Goal: Task Accomplishment & Management: Complete application form

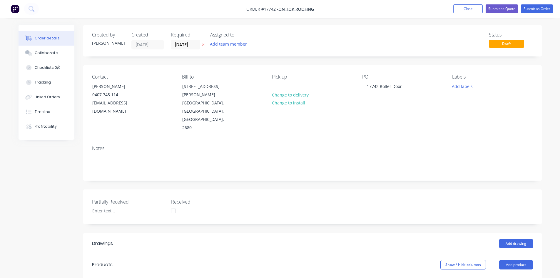
scroll to position [224, 0]
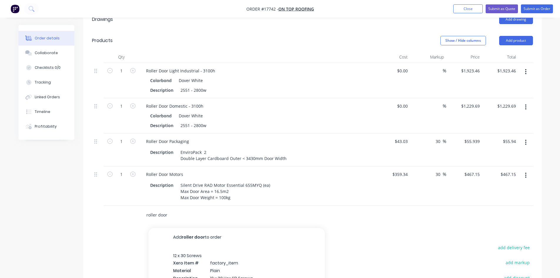
drag, startPoint x: 170, startPoint y: 188, endPoint x: 130, endPoint y: 190, distance: 40.4
click at [130, 206] on div "roller door Add roller door to order 12 x 30 Screws Xero Item # factory_item Ma…" at bounding box center [312, 215] width 441 height 19
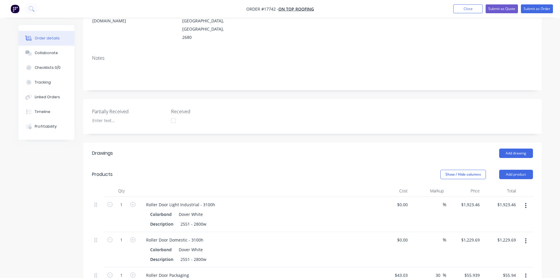
scroll to position [2, 0]
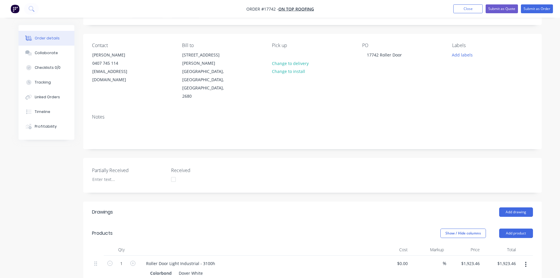
scroll to position [0, 0]
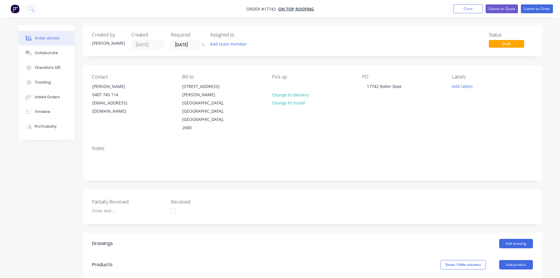
click at [296, 66] on div "Contact Jock Beazley 0407 745 114 jockbeazley@ontoproofing24.onmicrosoft.com Bi…" at bounding box center [312, 103] width 459 height 76
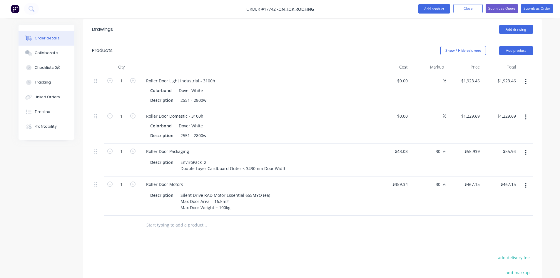
scroll to position [296, 0]
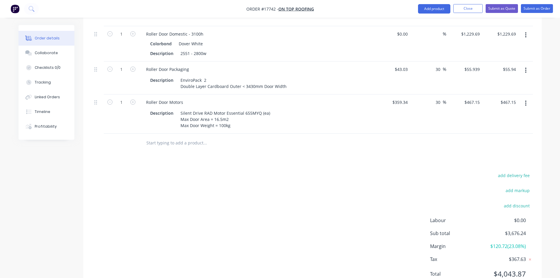
click at [167, 137] on input "text" at bounding box center [205, 143] width 118 height 12
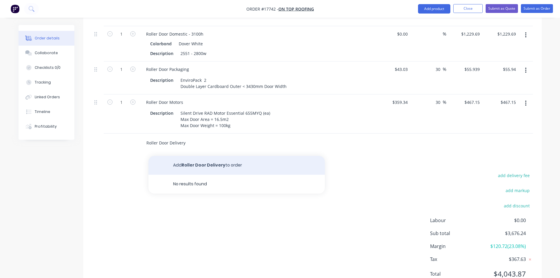
type input "Roller Door Delivery"
click at [194, 156] on button "Add Roller Door Delivery to order" at bounding box center [237, 165] width 176 height 19
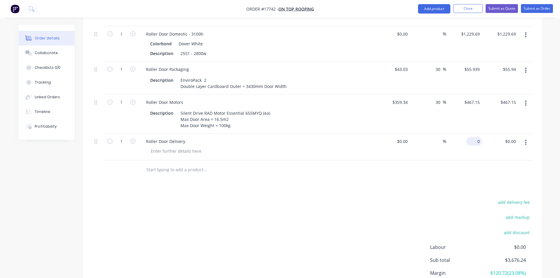
click at [478, 137] on input "0" at bounding box center [476, 141] width 14 height 9
drag, startPoint x: 478, startPoint y: 117, endPoint x: 471, endPoint y: 116, distance: 6.8
click at [471, 137] on div "985 985" at bounding box center [476, 141] width 12 height 9
type input "$6.00"
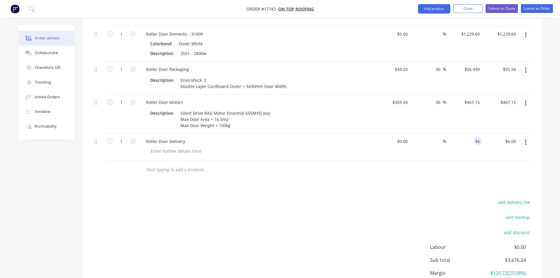
click at [412, 155] on div "Drawings Add drawing Products Show / Hide columns Add product Qty Cost Markup P…" at bounding box center [312, 129] width 459 height 384
click at [477, 137] on input "6" at bounding box center [476, 141] width 14 height 9
type input "$65.00"
click at [329, 198] on div "add delivery fee add markup add discount Labour $0.00 Sub total $3,682.24 Margi…" at bounding box center [312, 255] width 441 height 114
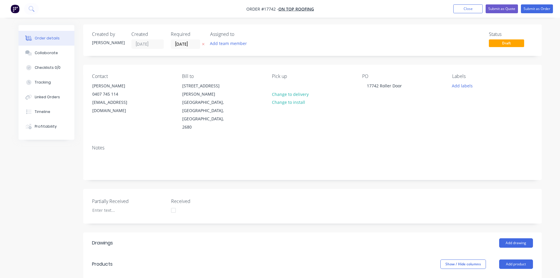
scroll to position [0, 0]
click at [513, 9] on button "Submit as Quote" at bounding box center [502, 8] width 32 height 9
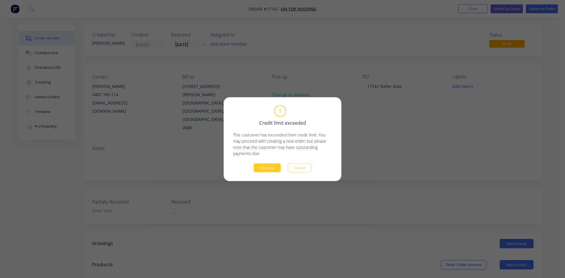
click at [263, 167] on button "Continue" at bounding box center [267, 167] width 27 height 9
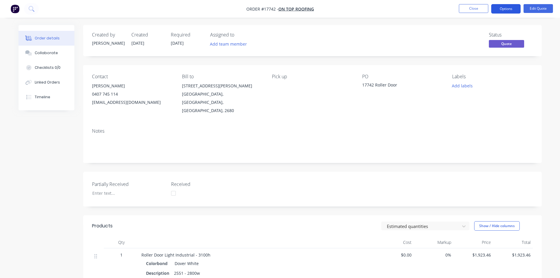
click at [511, 9] on button "Options" at bounding box center [506, 8] width 29 height 9
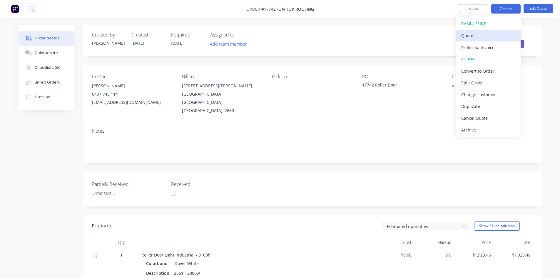
click at [494, 36] on div "Quote" at bounding box center [489, 35] width 54 height 9
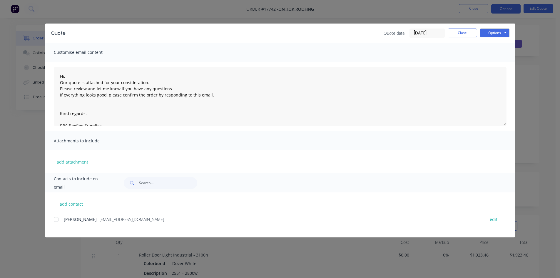
click at [58, 219] on div at bounding box center [56, 220] width 12 height 12
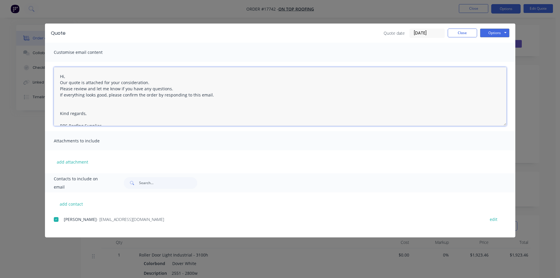
click at [60, 74] on textarea "Hi, Our quote is attached for your consideration. Please review and let me know…" at bounding box center [280, 96] width 453 height 59
click at [64, 75] on textarea "Hi, Our quote is attached for your consideration. Please review and let me know…" at bounding box center [280, 96] width 453 height 59
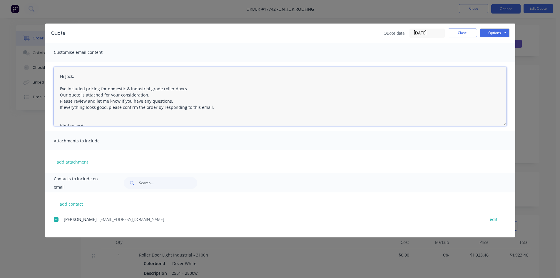
drag, startPoint x: 149, startPoint y: 95, endPoint x: 61, endPoint y: 94, distance: 88.0
click at [61, 94] on textarea "Hi Jock, I've included pricing for domestic & industrial grade roller doors Our…" at bounding box center [280, 96] width 453 height 59
click at [59, 88] on textarea "Hi Jock, I've included pricing for domestic & industrial grade roller doors Ple…" at bounding box center [280, 96] width 453 height 59
click at [159, 90] on textarea "Hi Jock, Please see quote attached - I've included pricing for domestic & indus…" at bounding box center [280, 96] width 453 height 59
type textarea "Hi Jock, Please see quote attached - I've included pricing for both domestic & …"
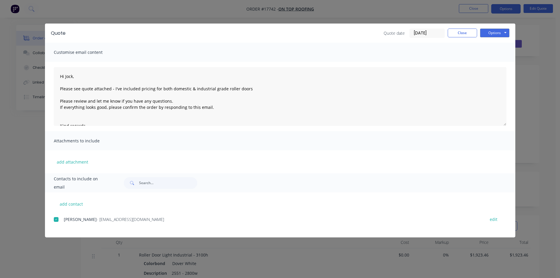
click at [410, 154] on div "add attachment" at bounding box center [280, 161] width 471 height 23
click at [509, 31] on button "Options" at bounding box center [494, 33] width 29 height 9
click at [499, 60] on button "Email" at bounding box center [499, 63] width 38 height 10
click at [309, 36] on div "Quote date 07/10/25 Close Options Preview Print Email" at bounding box center [290, 33] width 438 height 9
click at [468, 32] on button "Close" at bounding box center [462, 33] width 29 height 9
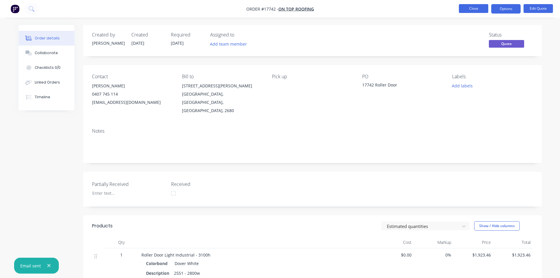
click at [476, 6] on button "Close" at bounding box center [473, 8] width 29 height 9
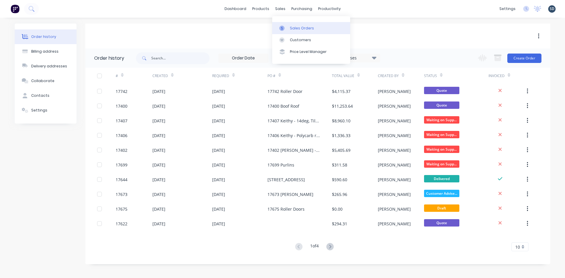
click at [290, 30] on div "Sales Orders" at bounding box center [302, 28] width 24 height 5
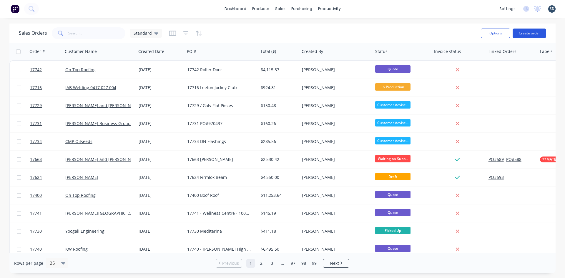
click at [533, 37] on button "Create order" at bounding box center [529, 33] width 34 height 9
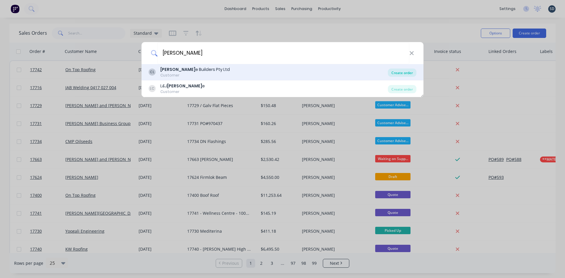
type input "casagrand"
click at [399, 71] on div "Create order" at bounding box center [402, 73] width 29 height 8
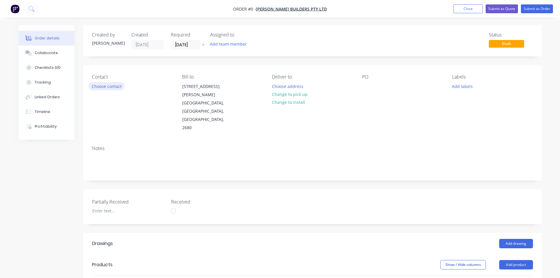
click at [99, 86] on button "Choose contact" at bounding box center [107, 86] width 36 height 8
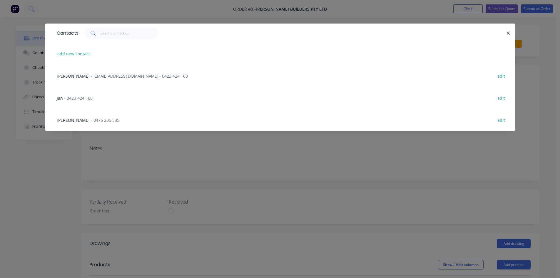
click at [80, 77] on span "Andy Casagrande" at bounding box center [73, 76] width 33 height 6
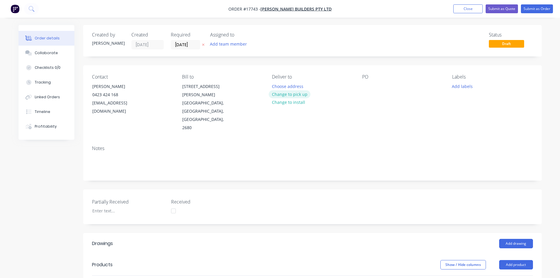
click at [300, 95] on button "Change to pick up" at bounding box center [290, 94] width 42 height 8
click at [370, 81] on div "PO" at bounding box center [402, 103] width 81 height 58
click at [368, 84] on div at bounding box center [366, 86] width 9 height 9
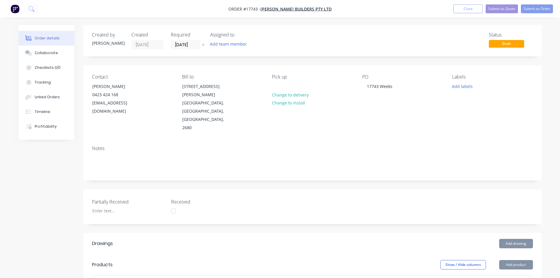
click at [394, 141] on div "Notes" at bounding box center [312, 160] width 459 height 39
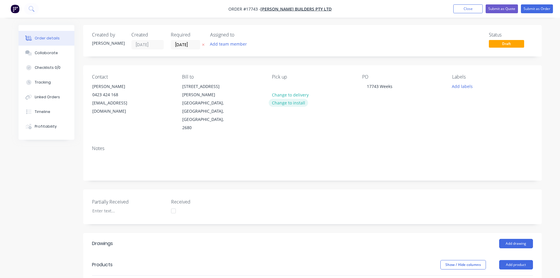
scroll to position [59, 0]
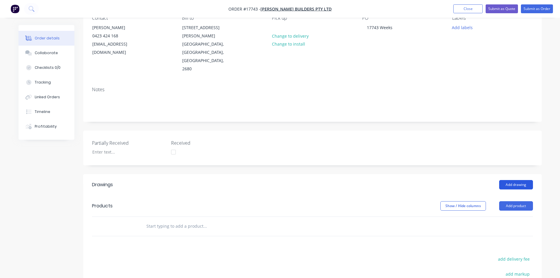
click at [509, 180] on button "Add drawing" at bounding box center [516, 184] width 34 height 9
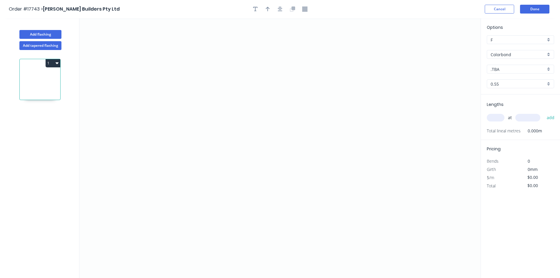
click at [507, 71] on input ".TBA" at bounding box center [518, 69] width 55 height 6
click at [514, 124] on div "Monument" at bounding box center [520, 126] width 67 height 10
type input "Monument"
click at [126, 135] on icon "0" at bounding box center [280, 148] width 402 height 260
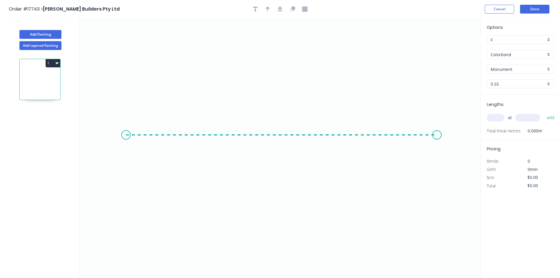
click at [437, 134] on icon "0" at bounding box center [280, 148] width 402 height 260
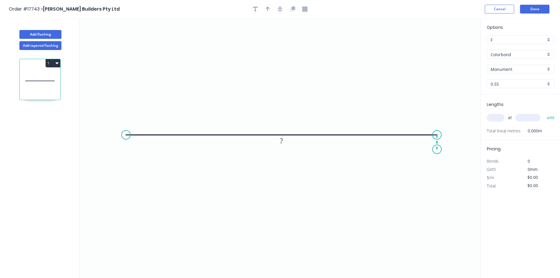
click at [437, 149] on icon "0 ?" at bounding box center [280, 148] width 402 height 260
click at [123, 134] on circle at bounding box center [126, 135] width 9 height 9
click at [125, 114] on icon "0 ? ?" at bounding box center [280, 148] width 402 height 260
drag, startPoint x: 439, startPoint y: 151, endPoint x: 438, endPoint y: 155, distance: 4.3
click at [438, 155] on circle at bounding box center [437, 154] width 9 height 9
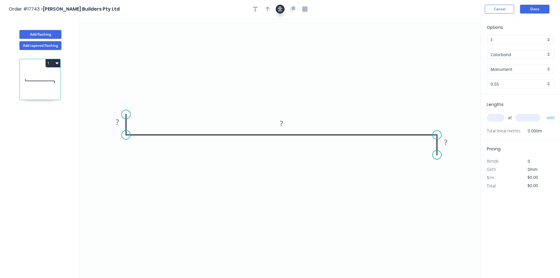
click at [279, 10] on icon "button" at bounding box center [280, 8] width 5 height 5
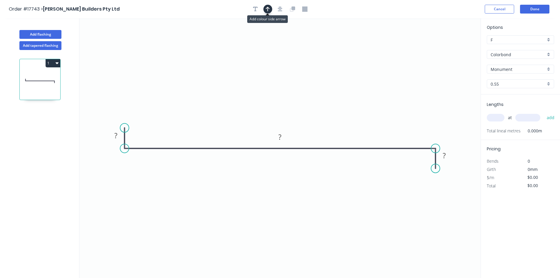
click at [270, 8] on button "button" at bounding box center [268, 9] width 9 height 9
drag, startPoint x: 452, startPoint y: 46, endPoint x: 354, endPoint y: 112, distance: 117.4
click at [356, 105] on icon at bounding box center [358, 95] width 5 height 19
click at [118, 135] on rect at bounding box center [116, 136] width 12 height 8
click at [282, 138] on tspan "?" at bounding box center [280, 137] width 3 height 10
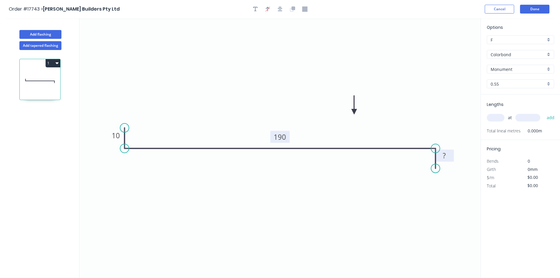
click at [449, 157] on rect at bounding box center [445, 156] width 12 height 8
click at [453, 166] on div "Show angle" at bounding box center [466, 165] width 59 height 12
type input "$14.14"
click at [424, 156] on tspan "?" at bounding box center [424, 159] width 3 height 10
drag, startPoint x: 416, startPoint y: 161, endPoint x: 432, endPoint y: 120, distance: 43.9
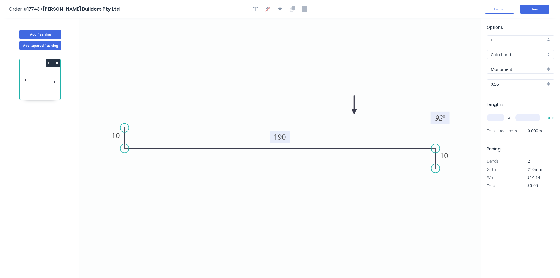
click at [432, 120] on rect at bounding box center [440, 118] width 19 height 12
click at [137, 167] on div "Show angle" at bounding box center [151, 168] width 59 height 12
click at [135, 136] on tspan "º" at bounding box center [136, 138] width 3 height 10
click at [202, 62] on icon "0 10 190 10 89 º 92 º" at bounding box center [280, 148] width 402 height 260
drag, startPoint x: 142, startPoint y: 132, endPoint x: 120, endPoint y: 171, distance: 45.2
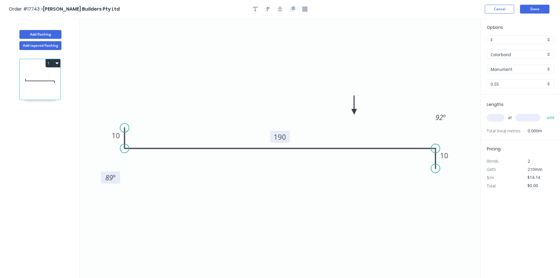
click at [120, 171] on rect at bounding box center [110, 177] width 19 height 12
click at [495, 117] on input "text" at bounding box center [496, 118] width 18 height 8
type input "1"
click at [532, 114] on input "text" at bounding box center [528, 118] width 25 height 8
type input "4200"
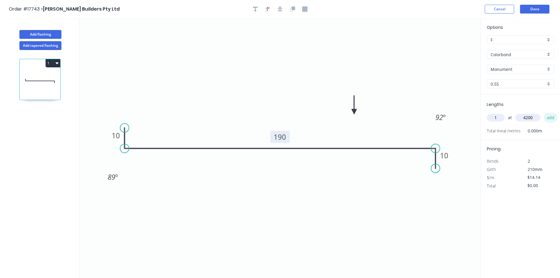
click at [551, 121] on button "add" at bounding box center [551, 118] width 14 height 10
click at [54, 64] on button "1" at bounding box center [53, 63] width 15 height 8
click at [48, 75] on div "Duplicate" at bounding box center [32, 78] width 45 height 9
type input "$0.00"
click at [283, 139] on tspan "190" at bounding box center [280, 137] width 12 height 10
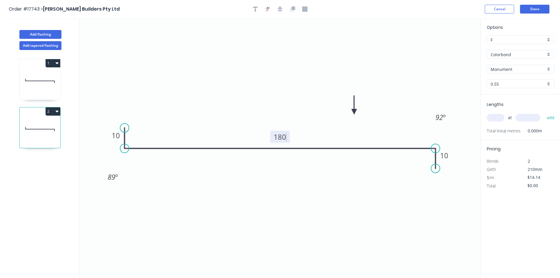
click at [283, 89] on icon "0 10 180 10 89 º 92 º" at bounding box center [280, 148] width 402 height 260
type input "$12.74"
click at [494, 121] on input "text" at bounding box center [496, 118] width 18 height 8
type input "1"
click at [530, 119] on input "text" at bounding box center [528, 118] width 25 height 8
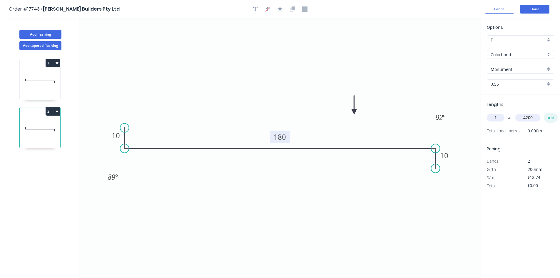
type input "4200"
click at [549, 119] on button "add" at bounding box center [551, 118] width 14 height 10
type input "$53.51"
click at [534, 9] on button "Done" at bounding box center [534, 9] width 29 height 9
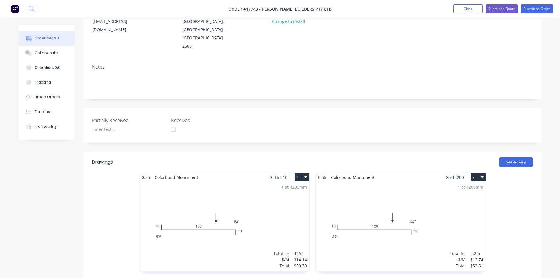
scroll to position [71, 0]
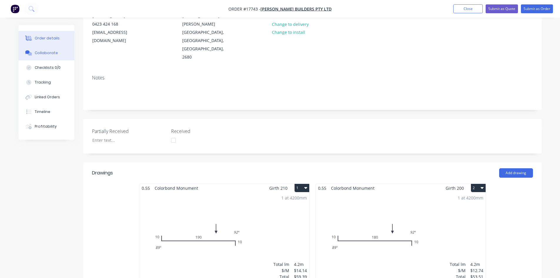
click at [54, 53] on div "Collaborate" at bounding box center [46, 52] width 23 height 5
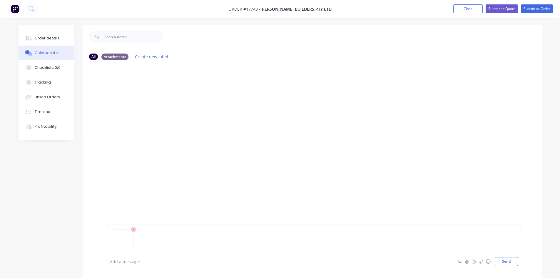
click at [519, 260] on div "Add a message... Aa @ ☺ Send" at bounding box center [314, 246] width 415 height 45
click at [513, 261] on button "Send" at bounding box center [506, 261] width 23 height 9
click at [50, 41] on button "Order details" at bounding box center [47, 38] width 56 height 15
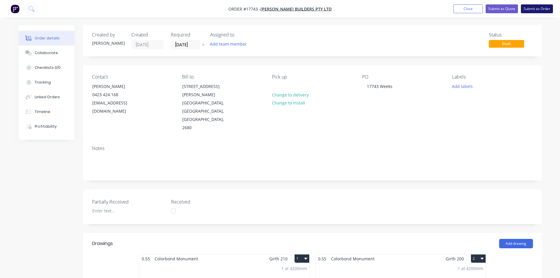
click at [532, 11] on button "Submit as Order" at bounding box center [537, 8] width 32 height 9
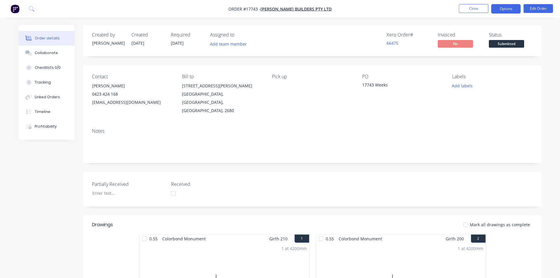
click at [502, 9] on button "Options" at bounding box center [506, 8] width 29 height 9
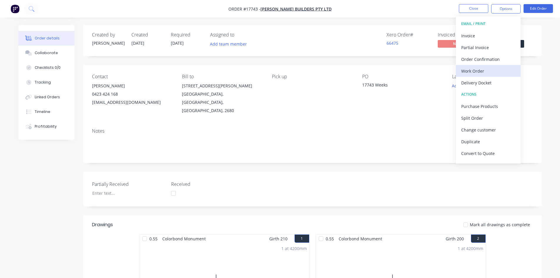
click at [477, 71] on div "Work Order" at bounding box center [489, 71] width 54 height 9
click at [477, 71] on div "Custom" at bounding box center [489, 71] width 54 height 9
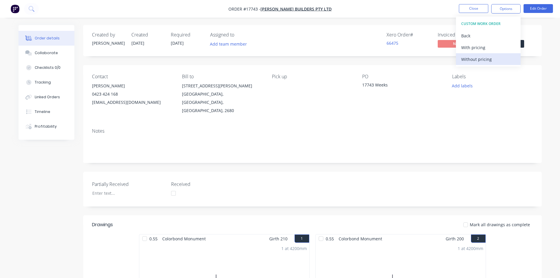
click at [479, 61] on div "Without pricing" at bounding box center [489, 59] width 54 height 9
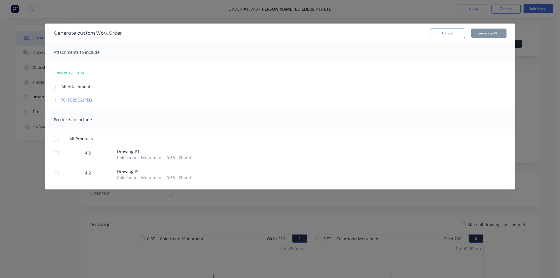
click at [53, 87] on div at bounding box center [53, 87] width 12 height 12
click at [56, 139] on div at bounding box center [56, 139] width 12 height 12
click at [494, 33] on button "Generate PDF" at bounding box center [489, 33] width 35 height 9
click at [451, 32] on button "Cancel" at bounding box center [447, 33] width 35 height 9
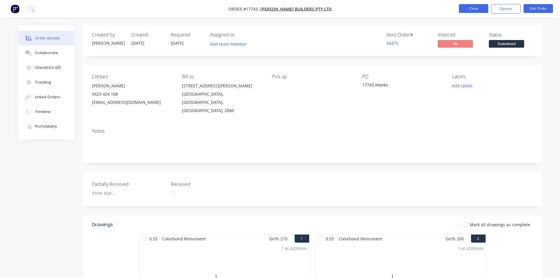
click at [472, 8] on button "Close" at bounding box center [473, 8] width 29 height 9
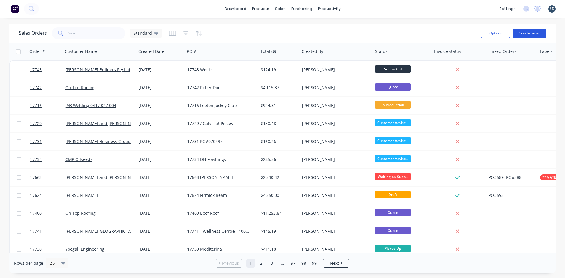
click at [532, 32] on button "Create order" at bounding box center [529, 33] width 34 height 9
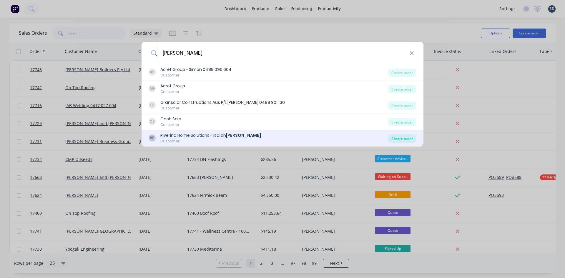
type input "potts"
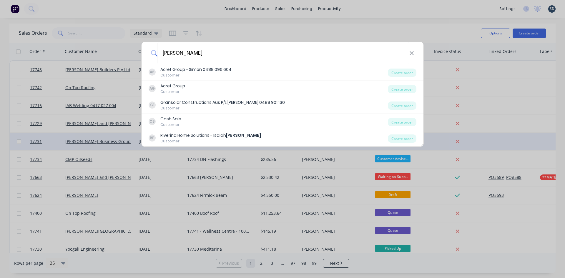
click at [397, 139] on div "Create order" at bounding box center [402, 138] width 29 height 8
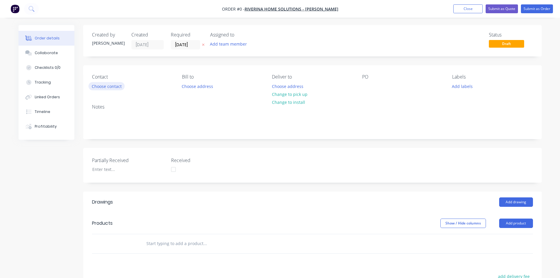
click at [111, 87] on button "Choose contact" at bounding box center [107, 86] width 36 height 8
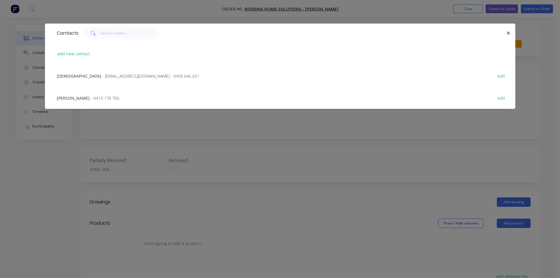
click at [102, 76] on span "- riverinahomesolutions@outlook.com - 0458 646 651" at bounding box center [150, 76] width 97 height 6
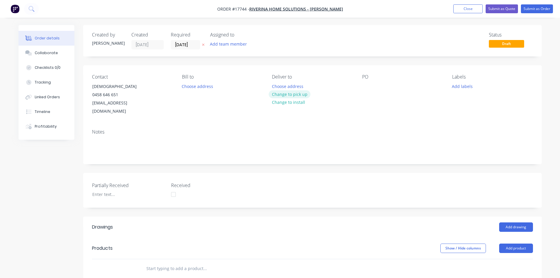
click at [287, 97] on button "Change to pick up" at bounding box center [290, 94] width 42 height 8
click at [364, 85] on div at bounding box center [366, 86] width 9 height 9
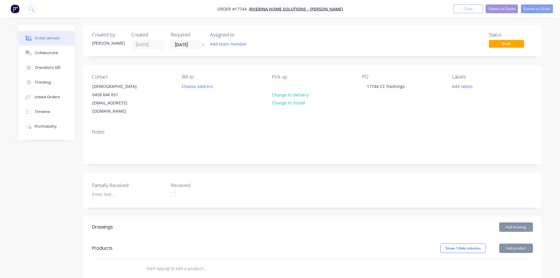
click at [352, 114] on div "Contact Isaiah 0458 646 651 riverinahomesolutions@outlook.com Bill to Choose ad…" at bounding box center [312, 94] width 459 height 59
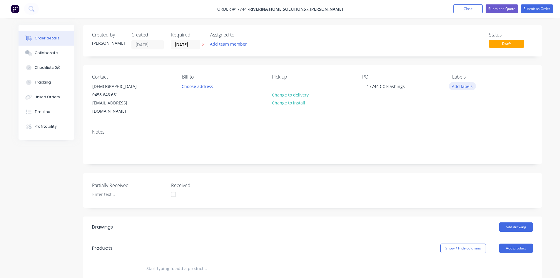
click at [459, 86] on button "Add labels" at bounding box center [462, 86] width 27 height 8
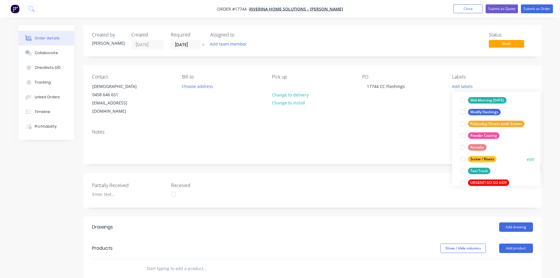
scroll to position [200, 0]
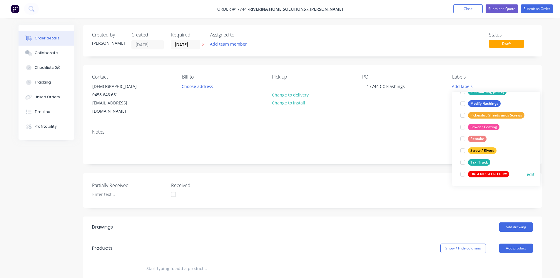
click at [464, 176] on div at bounding box center [463, 174] width 12 height 12
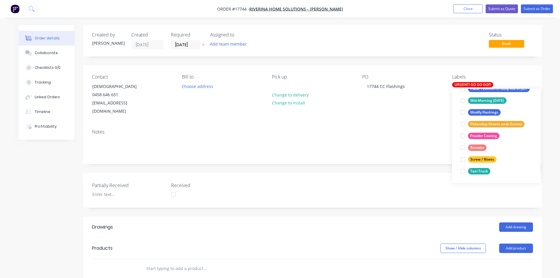
scroll to position [0, 0]
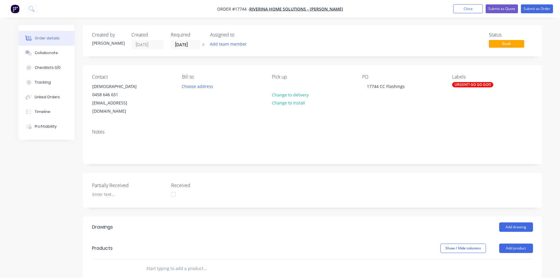
click at [427, 61] on div "Created by Sam Created 07/10/25 Required 07/10/25 Assigned to Add team member S…" at bounding box center [312, 222] width 459 height 395
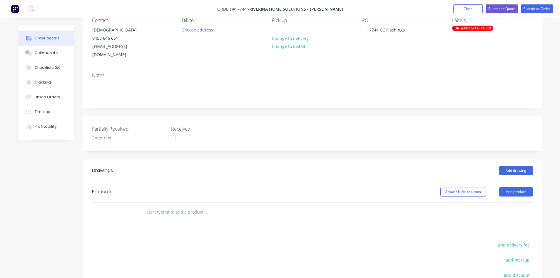
scroll to position [88, 0]
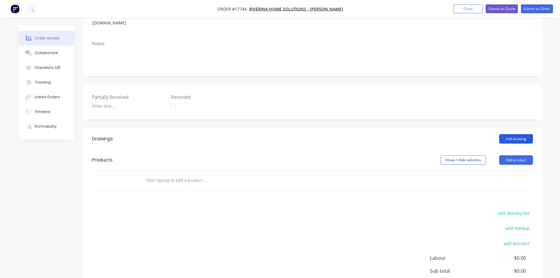
click at [513, 134] on button "Add drawing" at bounding box center [516, 138] width 34 height 9
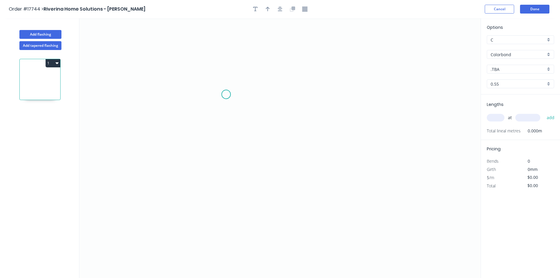
click at [227, 71] on icon "0" at bounding box center [280, 148] width 402 height 260
click at [227, 185] on icon "0" at bounding box center [280, 148] width 402 height 260
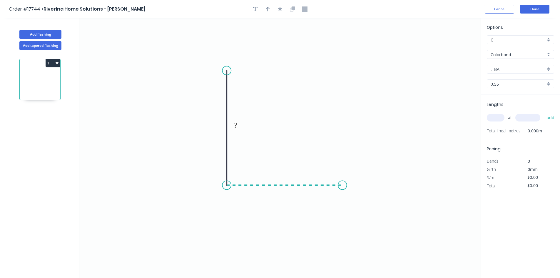
click at [343, 185] on icon "0 ?" at bounding box center [280, 148] width 402 height 260
click at [291, 194] on rect at bounding box center [284, 191] width 19 height 12
click at [288, 193] on rect at bounding box center [285, 191] width 12 height 8
click at [218, 126] on tspan "?" at bounding box center [217, 125] width 3 height 10
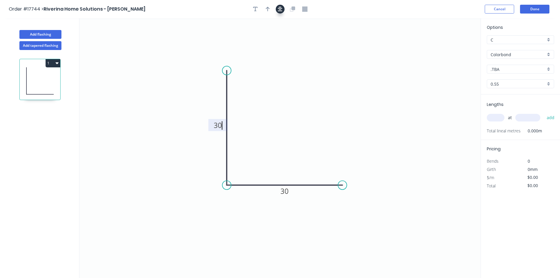
click at [283, 8] on button "button" at bounding box center [280, 9] width 9 height 9
type input "$8.80"
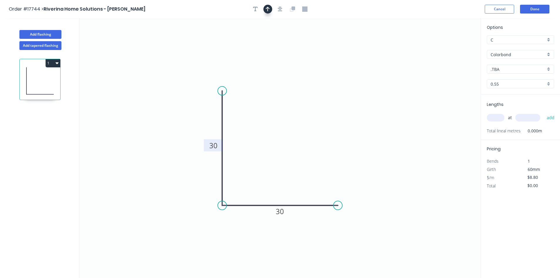
click at [272, 9] on button "button" at bounding box center [268, 9] width 9 height 9
click at [454, 46] on icon at bounding box center [451, 40] width 5 height 19
click at [453, 46] on icon at bounding box center [453, 39] width 5 height 19
drag, startPoint x: 454, startPoint y: 46, endPoint x: 260, endPoint y: 146, distance: 218.4
click at [260, 146] on icon at bounding box center [264, 140] width 17 height 17
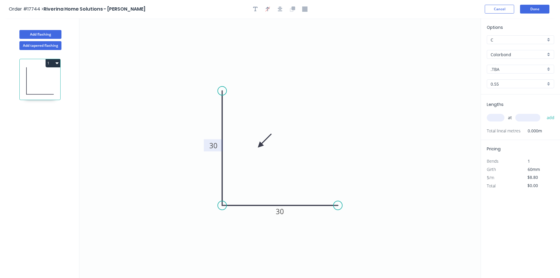
click at [516, 70] on input ".TBA" at bounding box center [518, 69] width 55 height 6
click at [520, 78] on div "Classic Cream" at bounding box center [520, 82] width 67 height 10
type input "Classic Cream"
click at [496, 120] on input "text" at bounding box center [496, 118] width 18 height 8
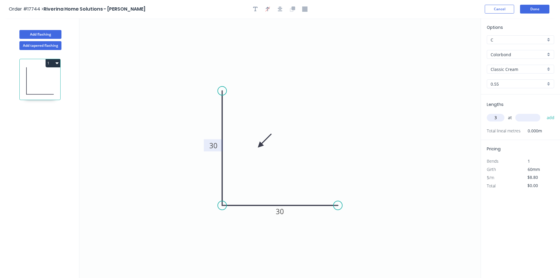
type input "3"
click at [517, 118] on input "text" at bounding box center [528, 118] width 25 height 8
type input "3700"
click at [552, 118] on button "add" at bounding box center [551, 118] width 14 height 10
type input "$97.68"
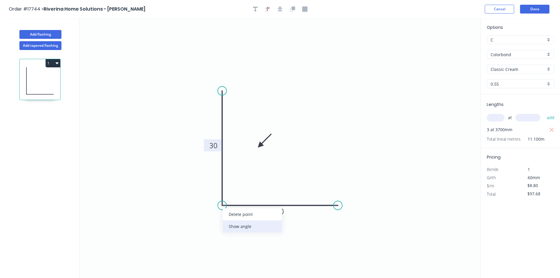
click at [247, 229] on div "Show angle" at bounding box center [252, 226] width 59 height 12
click at [235, 195] on tspan "º" at bounding box center [234, 195] width 3 height 10
click at [274, 175] on icon "0 30 30 89 º" at bounding box center [280, 148] width 402 height 260
drag, startPoint x: 240, startPoint y: 190, endPoint x: 211, endPoint y: 221, distance: 42.9
click at [211, 221] on rect at bounding box center [202, 226] width 19 height 12
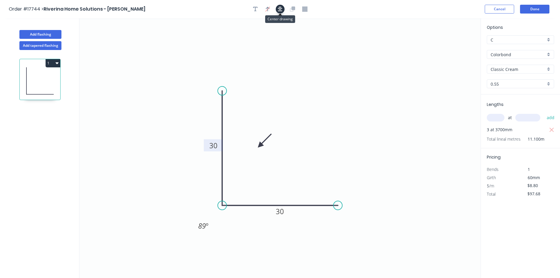
click at [278, 9] on icon "button" at bounding box center [280, 8] width 5 height 5
click at [541, 8] on button "Done" at bounding box center [534, 9] width 29 height 9
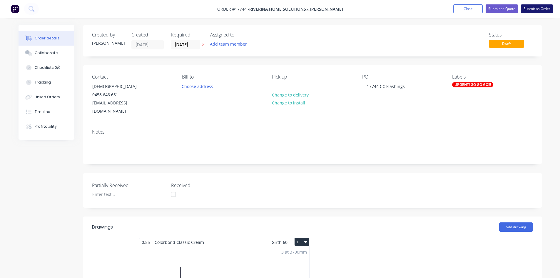
click at [539, 9] on button "Submit as Order" at bounding box center [537, 8] width 32 height 9
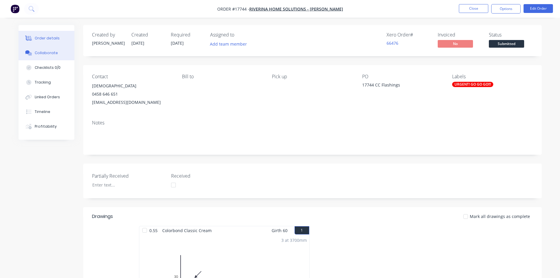
click at [44, 53] on div "Collaborate" at bounding box center [46, 52] width 23 height 5
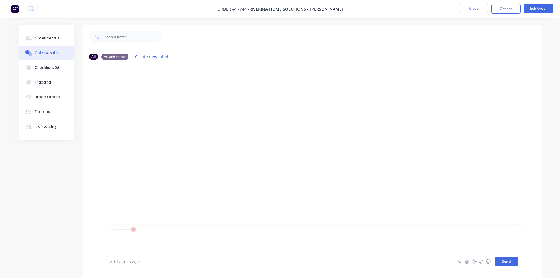
drag, startPoint x: 508, startPoint y: 261, endPoint x: 504, endPoint y: 259, distance: 3.9
click at [508, 261] on button "Send" at bounding box center [506, 261] width 23 height 9
click at [50, 38] on div "Order details" at bounding box center [47, 38] width 25 height 5
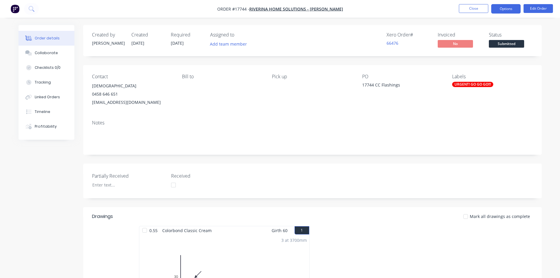
click at [504, 8] on button "Options" at bounding box center [506, 8] width 29 height 9
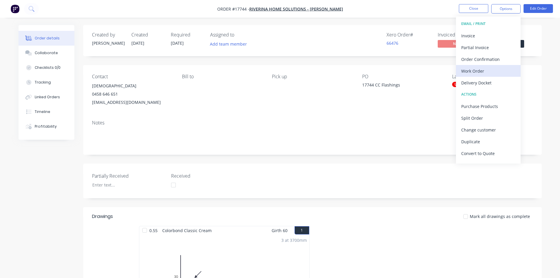
click at [488, 74] on div "Work Order" at bounding box center [489, 71] width 54 height 9
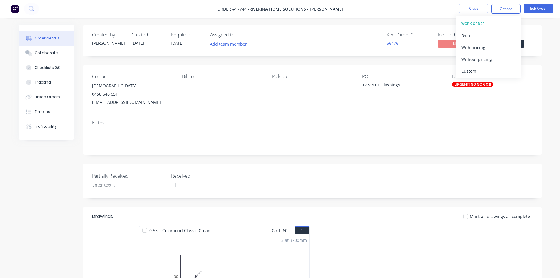
click at [488, 74] on div "Custom" at bounding box center [489, 71] width 54 height 9
click at [489, 59] on div "Without pricing" at bounding box center [489, 59] width 54 height 9
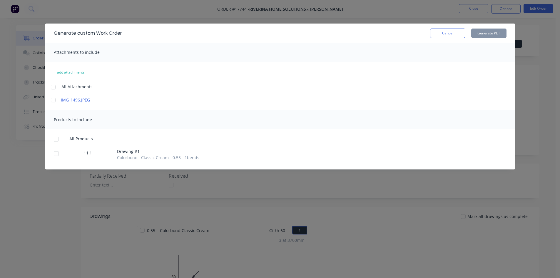
click at [53, 84] on div at bounding box center [53, 87] width 12 height 12
click at [55, 137] on div at bounding box center [56, 139] width 12 height 12
click at [488, 32] on button "Generate PDF" at bounding box center [489, 33] width 35 height 9
click at [459, 31] on button "Cancel" at bounding box center [447, 33] width 35 height 9
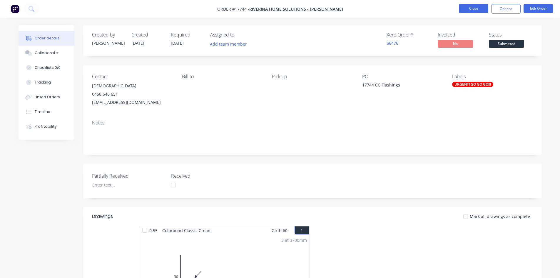
click at [474, 9] on button "Close" at bounding box center [473, 8] width 29 height 9
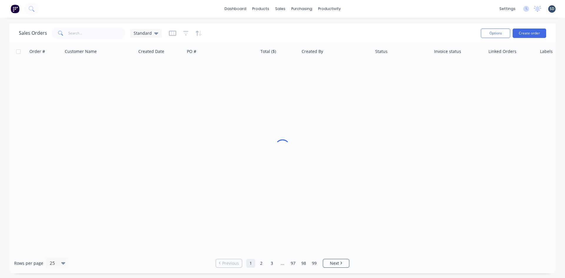
click at [379, 12] on div "dashboard products sales purchasing productivity dashboard products Product Cat…" at bounding box center [282, 9] width 565 height 18
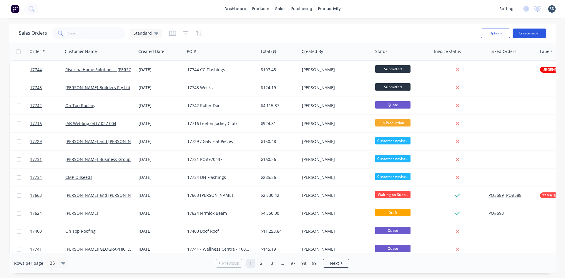
click at [533, 34] on button "Create order" at bounding box center [529, 33] width 34 height 9
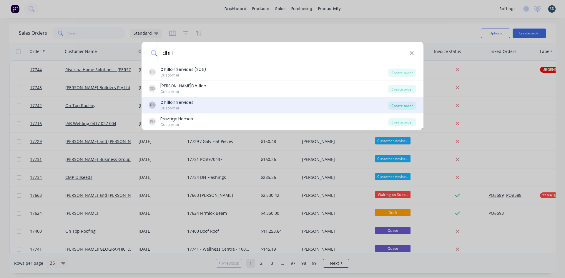
type input "dhill"
click at [401, 105] on div "Create order" at bounding box center [402, 105] width 29 height 8
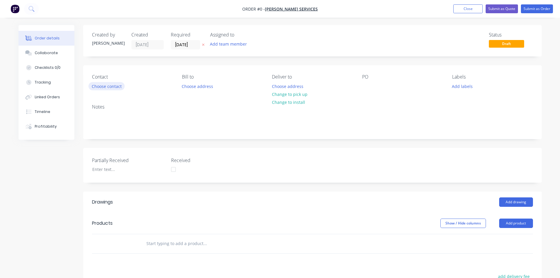
click at [115, 88] on button "Choose contact" at bounding box center [107, 86] width 36 height 8
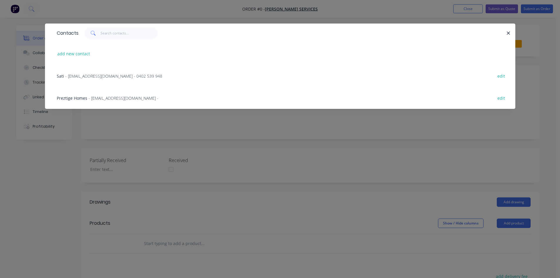
click at [106, 77] on span "- dhillonservices@hotmail.com - 0402 539 948" at bounding box center [113, 76] width 97 height 6
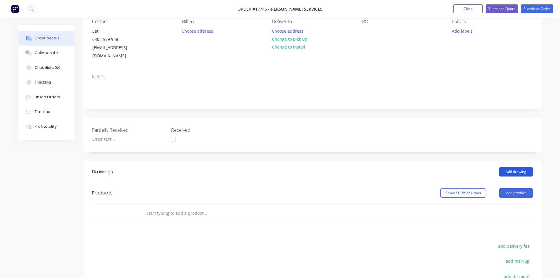
scroll to position [59, 0]
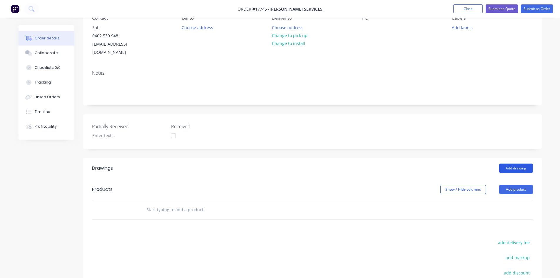
click at [521, 164] on button "Add drawing" at bounding box center [516, 168] width 34 height 9
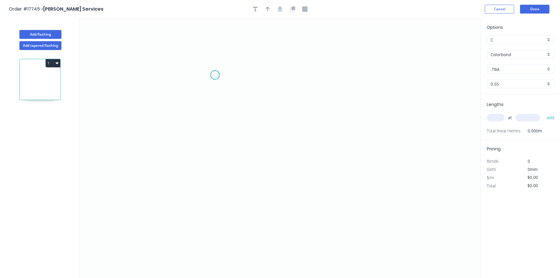
click at [215, 75] on icon "0" at bounding box center [280, 148] width 402 height 260
click at [206, 231] on icon "0" at bounding box center [280, 148] width 402 height 260
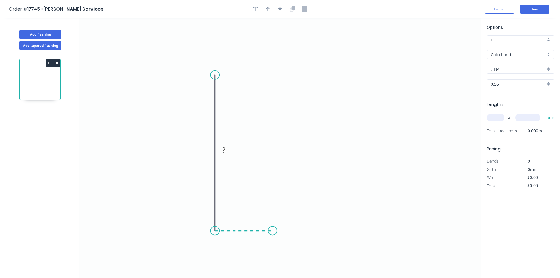
click at [273, 232] on icon "0 ?" at bounding box center [280, 148] width 402 height 260
click at [289, 224] on icon at bounding box center [281, 227] width 16 height 7
click at [216, 74] on circle at bounding box center [215, 75] width 9 height 9
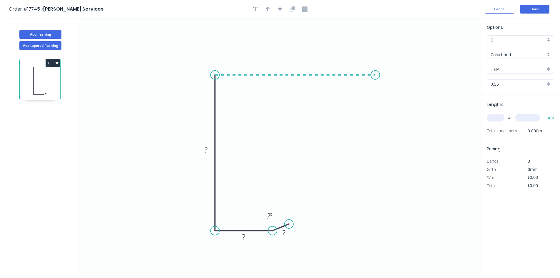
click at [376, 76] on icon "0 ? ? ? ? º" at bounding box center [280, 148] width 402 height 260
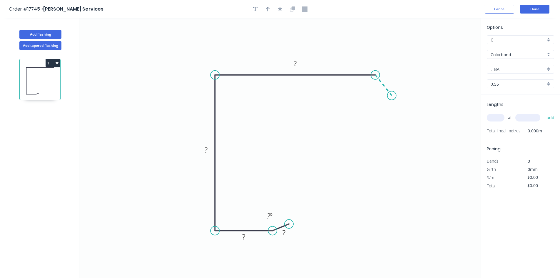
click at [392, 96] on icon "0 ? ? ? ? ? º" at bounding box center [280, 148] width 402 height 260
click at [391, 76] on tspan "?" at bounding box center [390, 77] width 3 height 10
click at [299, 64] on rect at bounding box center [295, 64] width 12 height 8
click at [208, 149] on rect at bounding box center [206, 150] width 12 height 8
click at [246, 239] on rect at bounding box center [244, 237] width 12 height 8
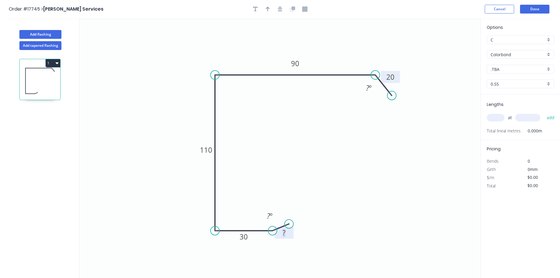
click at [286, 231] on tspan "?" at bounding box center [284, 233] width 3 height 10
click at [372, 146] on icon "0 10 30 110 90 20 ? º ? º" at bounding box center [280, 148] width 402 height 260
type input "$23.98"
click at [279, 8] on icon "button" at bounding box center [280, 8] width 5 height 5
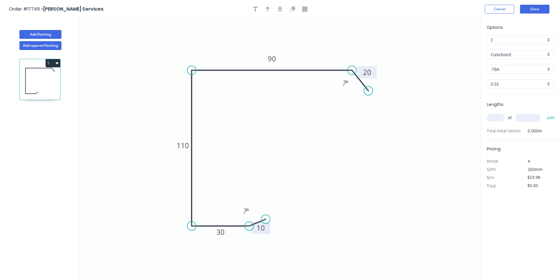
click at [496, 118] on input "text" at bounding box center [496, 118] width 18 height 8
type input "1"
click at [526, 119] on input "text" at bounding box center [528, 118] width 25 height 8
type input "4600"
click at [552, 117] on button "add" at bounding box center [551, 118] width 14 height 10
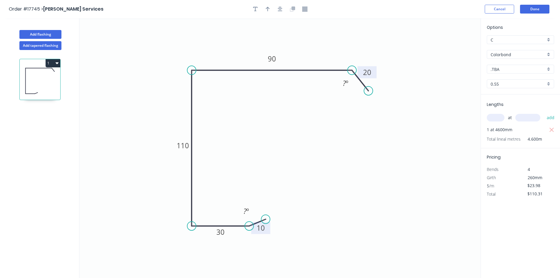
click at [56, 61] on icon "button" at bounding box center [57, 63] width 3 height 5
click at [49, 76] on div "Duplicate" at bounding box center [32, 78] width 45 height 9
type input "$0.00"
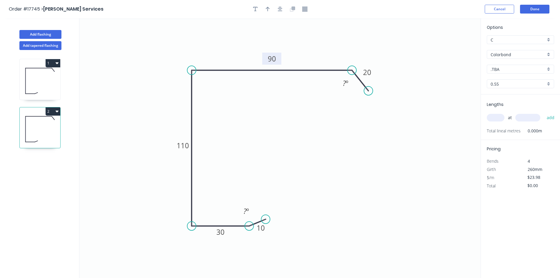
click at [271, 58] on tspan "90" at bounding box center [272, 59] width 8 height 10
click at [393, 44] on icon "0 10 30 110 110 20 ? º ? º" at bounding box center [280, 148] width 402 height 260
click at [496, 117] on input "text" at bounding box center [496, 118] width 18 height 8
type input "1"
click at [530, 118] on input "text" at bounding box center [528, 118] width 25 height 8
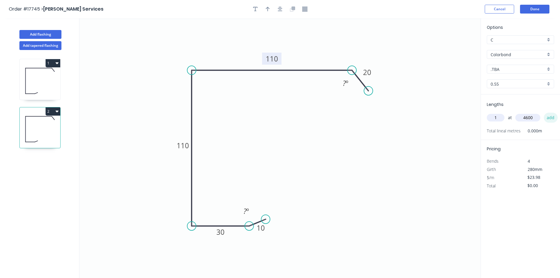
type input "4600"
click at [550, 118] on button "add" at bounding box center [551, 118] width 14 height 10
type input "$110.31"
click at [56, 111] on icon "button" at bounding box center [57, 112] width 3 height 2
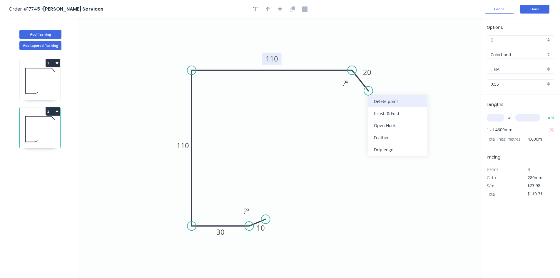
click at [382, 101] on div "Delete point" at bounding box center [397, 101] width 59 height 12
type input "$0.00"
type input "$21.73"
type input "$99.96"
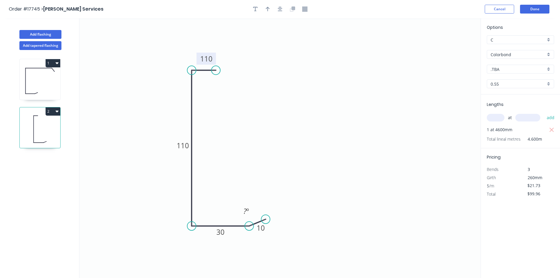
drag, startPoint x: 353, startPoint y: 70, endPoint x: 213, endPoint y: 64, distance: 139.9
click at [216, 70] on circle at bounding box center [215, 70] width 9 height 9
click at [205, 58] on tspan "110" at bounding box center [206, 59] width 12 height 10
click at [181, 151] on rect at bounding box center [182, 145] width 19 height 12
type input "$17.51"
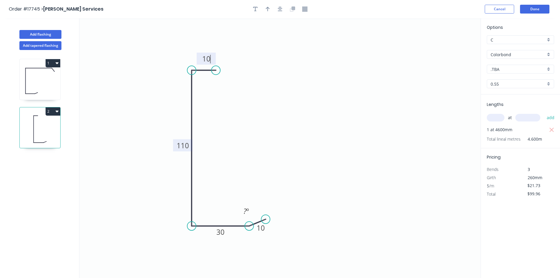
type input "$80.55"
click at [184, 145] on tspan "110" at bounding box center [183, 146] width 12 height 10
click at [333, 173] on icon "0 10 90 30 10 ? º" at bounding box center [280, 148] width 402 height 260
type input "$15.41"
type input "$70.89"
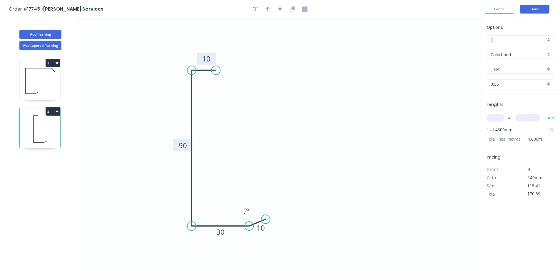
click at [495, 115] on input "text" at bounding box center [496, 118] width 18 height 8
type input "1"
click at [522, 116] on input "text" at bounding box center [528, 118] width 25 height 8
type input "3400"
click at [553, 116] on button "add" at bounding box center [551, 118] width 14 height 10
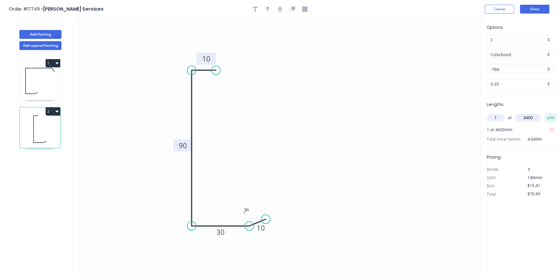
type input "$123.28"
click at [553, 130] on icon "button" at bounding box center [551, 129] width 5 height 7
type input "$52.39"
click at [52, 62] on button "1" at bounding box center [53, 63] width 15 height 8
click at [51, 75] on div "Duplicate" at bounding box center [32, 78] width 45 height 9
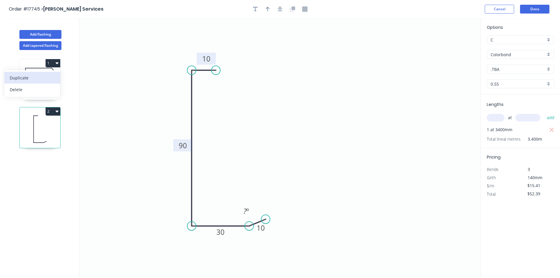
type input "$23.98"
type input "$0.00"
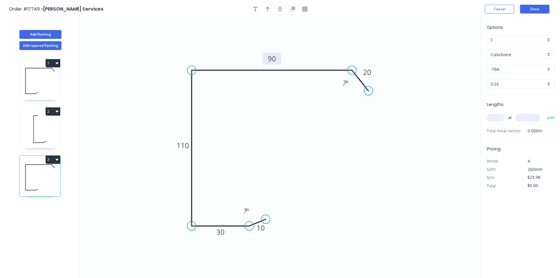
click at [276, 58] on tspan "90" at bounding box center [272, 59] width 8 height 10
click at [495, 115] on input "text" at bounding box center [496, 118] width 18 height 8
type input "1"
click at [529, 118] on input "text" at bounding box center [528, 118] width 25 height 8
type input "4600"
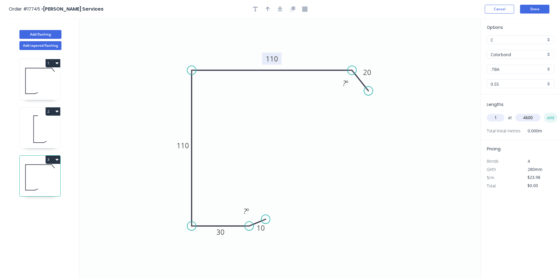
click at [548, 118] on button "add" at bounding box center [551, 118] width 14 height 10
type input "$110.31"
click at [42, 129] on icon at bounding box center [40, 129] width 41 height 38
type input "$15.41"
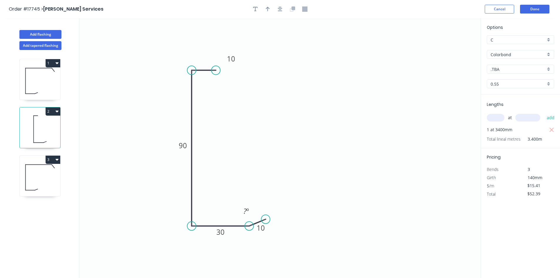
click at [56, 112] on icon "button" at bounding box center [57, 111] width 3 height 5
click at [45, 123] on div "Duplicate" at bounding box center [32, 126] width 45 height 9
type input "$0.00"
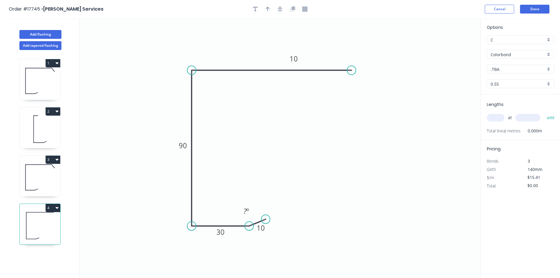
drag, startPoint x: 218, startPoint y: 70, endPoint x: 352, endPoint y: 71, distance: 133.8
click at [352, 71] on circle at bounding box center [351, 70] width 9 height 9
click at [352, 72] on circle at bounding box center [351, 70] width 9 height 9
click at [368, 89] on icon "0 10 30 90 10 ? º" at bounding box center [280, 148] width 402 height 260
click at [367, 71] on tspan "?" at bounding box center [365, 69] width 3 height 10
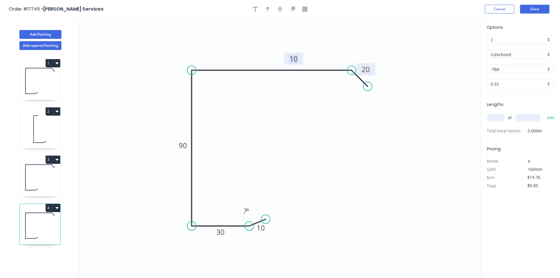
click at [295, 59] on tspan "10" at bounding box center [294, 59] width 8 height 10
click at [356, 52] on icon "0 10 30 90 100 20 ? º" at bounding box center [280, 148] width 402 height 260
type input "$23.98"
click at [493, 114] on input "text" at bounding box center [496, 118] width 18 height 8
type input "1"
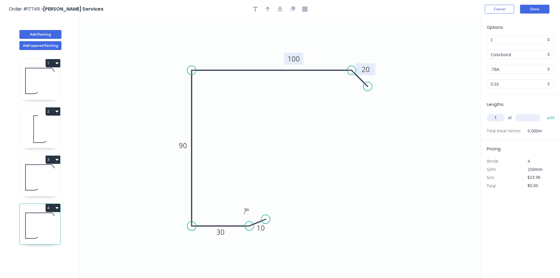
click at [520, 118] on input "text" at bounding box center [528, 118] width 25 height 8
type input "3400"
click at [551, 115] on button "add" at bounding box center [551, 118] width 14 height 10
type input "$81.53"
click at [533, 10] on button "Done" at bounding box center [534, 9] width 29 height 9
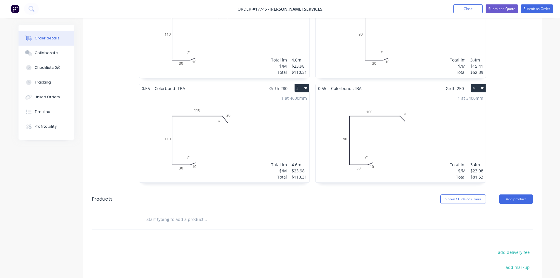
scroll to position [264, 0]
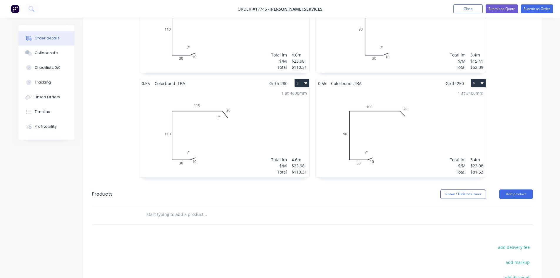
click at [407, 126] on div "1 at 3400mm Total lm $/M Total 3.4m $23.98 $81.53" at bounding box center [401, 133] width 170 height 90
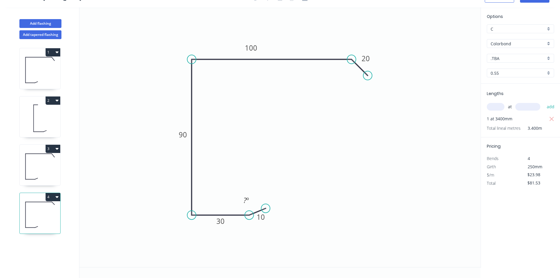
scroll to position [11, 0]
click at [182, 136] on tspan "90" at bounding box center [183, 135] width 8 height 10
click at [267, 133] on icon "0 10 30 110 100 20 ? º" at bounding box center [280, 137] width 402 height 260
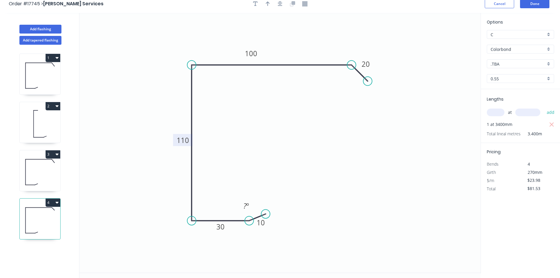
scroll to position [0, 0]
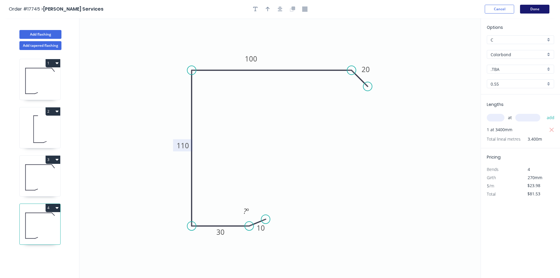
click at [537, 5] on button "Done" at bounding box center [534, 9] width 29 height 9
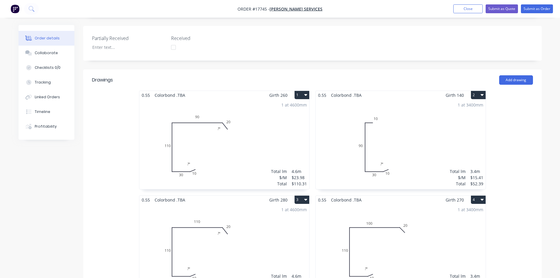
click at [263, 136] on div "1 at 4600mm Total lm $/M Total 4.6m $23.98 $110.31" at bounding box center [224, 144] width 170 height 90
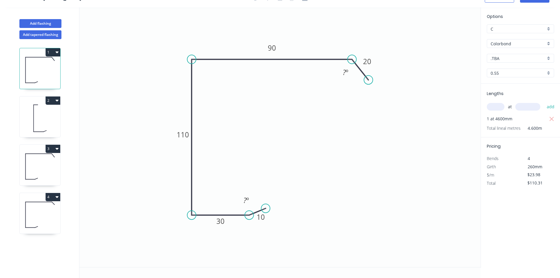
scroll to position [11, 0]
click at [513, 60] on input ".TBA" at bounding box center [518, 58] width 55 height 6
click at [516, 117] on div "Woodland Grey" at bounding box center [520, 120] width 67 height 10
click at [344, 71] on tspan "?" at bounding box center [344, 72] width 3 height 10
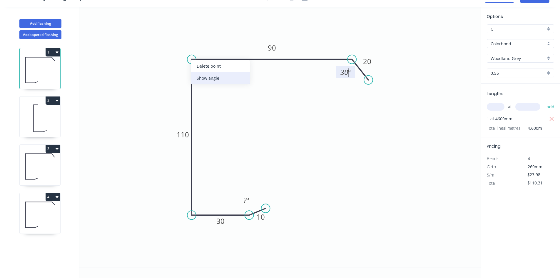
click at [206, 78] on div "Show angle" at bounding box center [220, 78] width 59 height 12
click at [206, 70] on rect at bounding box center [202, 70] width 12 height 8
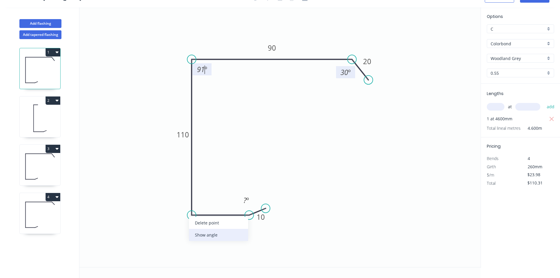
click at [208, 234] on div "Show angle" at bounding box center [218, 235] width 59 height 12
click at [202, 203] on tspan "º" at bounding box center [203, 204] width 3 height 10
drag, startPoint x: 210, startPoint y: 198, endPoint x: 184, endPoint y: 112, distance: 90.2
click at [175, 225] on icon "0 10 30 110 90 20 91 º 91 º ? º 30 º" at bounding box center [280, 137] width 402 height 260
drag, startPoint x: 209, startPoint y: 73, endPoint x: 169, endPoint y: 40, distance: 51.0
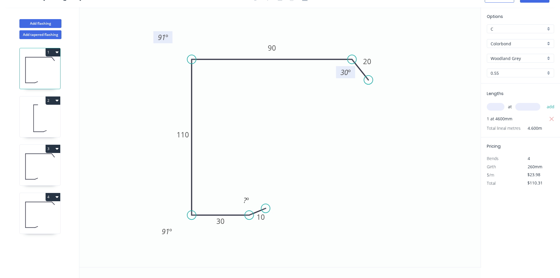
click at [169, 40] on rect at bounding box center [163, 37] width 19 height 12
click at [244, 199] on tspan "?" at bounding box center [245, 200] width 3 height 10
click at [239, 181] on icon "0 10 30 110 90 20 91 º 91 º 20 º 30 º" at bounding box center [280, 137] width 402 height 260
drag, startPoint x: 239, startPoint y: 196, endPoint x: 245, endPoint y: 236, distance: 39.6
click at [245, 236] on rect at bounding box center [252, 239] width 19 height 12
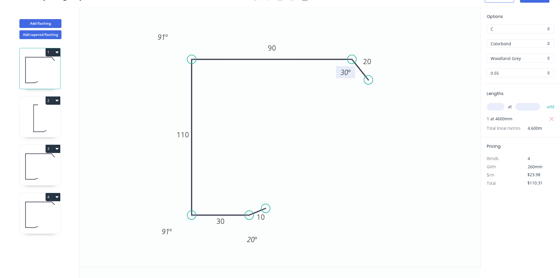
click at [245, 165] on icon "0 10 30 110 90 20 91 º 91 º 20 º 30 º" at bounding box center [280, 137] width 402 height 260
drag, startPoint x: 339, startPoint y: 69, endPoint x: 349, endPoint y: 31, distance: 39.4
click at [349, 31] on rect at bounding box center [355, 34] width 19 height 12
click at [41, 116] on icon at bounding box center [40, 118] width 41 height 38
type input ".TBA"
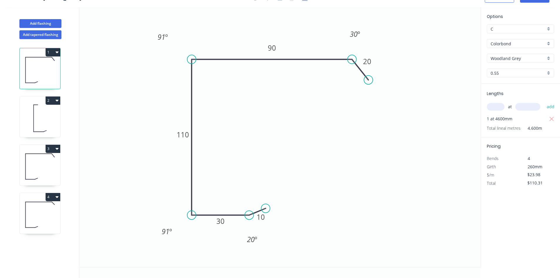
type input "$15.41"
type input "$52.39"
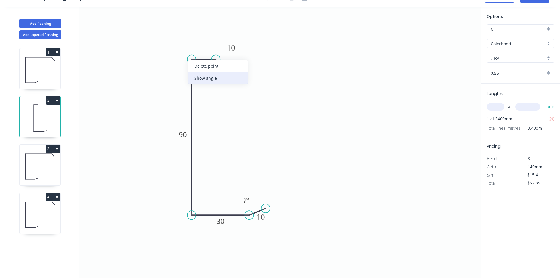
click at [202, 77] on div "Show angle" at bounding box center [218, 78] width 59 height 12
click at [203, 71] on tspan "º" at bounding box center [203, 69] width 3 height 10
drag, startPoint x: 211, startPoint y: 73, endPoint x: 177, endPoint y: 44, distance: 44.2
click at [177, 44] on rect at bounding box center [168, 39] width 19 height 12
click at [246, 201] on tspan "?" at bounding box center [245, 200] width 3 height 10
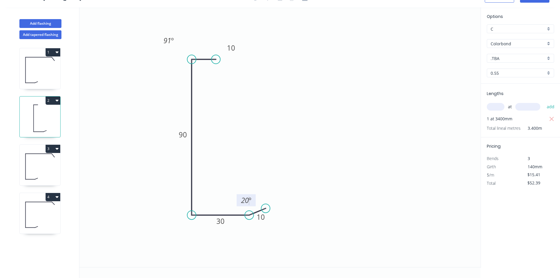
click at [244, 165] on icon "0 10 90 30 10 91 º 20 º" at bounding box center [280, 137] width 402 height 260
drag, startPoint x: 238, startPoint y: 196, endPoint x: 244, endPoint y: 237, distance: 41.7
click at [244, 237] on rect at bounding box center [252, 240] width 19 height 12
click at [44, 167] on icon at bounding box center [40, 167] width 41 height 38
type input "$23.98"
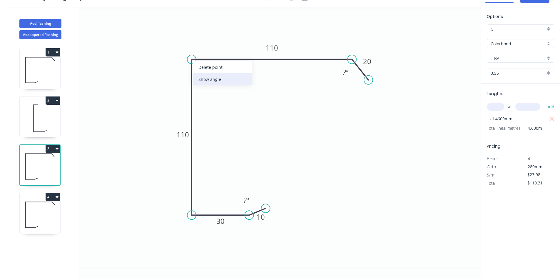
click at [215, 84] on div "Show angle" at bounding box center [222, 79] width 59 height 12
click at [205, 71] on tspan "º" at bounding box center [203, 69] width 3 height 10
drag, startPoint x: 210, startPoint y: 74, endPoint x: 180, endPoint y: 34, distance: 50.1
click at [180, 34] on rect at bounding box center [171, 30] width 19 height 12
click at [206, 236] on div "Show angle" at bounding box center [218, 237] width 59 height 12
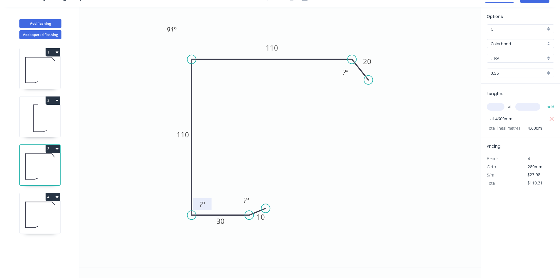
click at [201, 205] on tspan "?" at bounding box center [200, 204] width 3 height 10
drag, startPoint x: 209, startPoint y: 201, endPoint x: 187, endPoint y: 229, distance: 35.8
click at [174, 235] on rect at bounding box center [167, 239] width 19 height 12
click at [247, 202] on tspan "º" at bounding box center [247, 200] width 3 height 10
click at [237, 194] on icon "0 10 30 110 110 20 91 º 91 º 20 º ? º" at bounding box center [280, 137] width 402 height 260
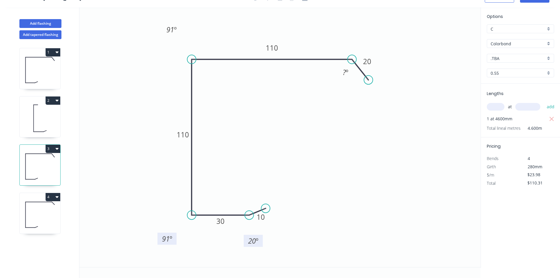
drag, startPoint x: 239, startPoint y: 196, endPoint x: 246, endPoint y: 237, distance: 41.2
click at [246, 237] on rect at bounding box center [253, 241] width 19 height 12
click at [345, 71] on tspan "?" at bounding box center [344, 72] width 3 height 10
drag, startPoint x: 355, startPoint y: 108, endPoint x: 350, endPoint y: 90, distance: 18.6
click at [356, 108] on icon "0 10 30 110 110 20 91 º 91 º 20 º 30 º" at bounding box center [280, 137] width 402 height 260
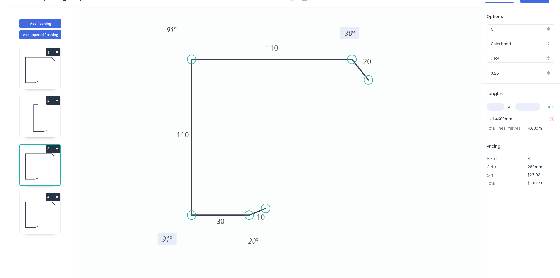
drag, startPoint x: 339, startPoint y: 69, endPoint x: 344, endPoint y: 27, distance: 42.4
click at [344, 27] on rect at bounding box center [349, 33] width 19 height 12
drag, startPoint x: 33, startPoint y: 213, endPoint x: 57, endPoint y: 203, distance: 26.4
click at [33, 213] on icon at bounding box center [40, 215] width 41 height 38
type input "$81.53"
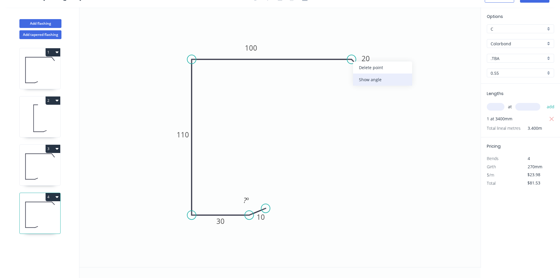
click at [370, 84] on div "Show angle" at bounding box center [382, 80] width 59 height 12
click at [349, 74] on rect at bounding box center [346, 73] width 12 height 8
drag, startPoint x: 338, startPoint y: 67, endPoint x: 346, endPoint y: 30, distance: 38.2
click at [346, 30] on rect at bounding box center [353, 35] width 19 height 12
drag, startPoint x: 369, startPoint y: 76, endPoint x: 373, endPoint y: 67, distance: 9.7
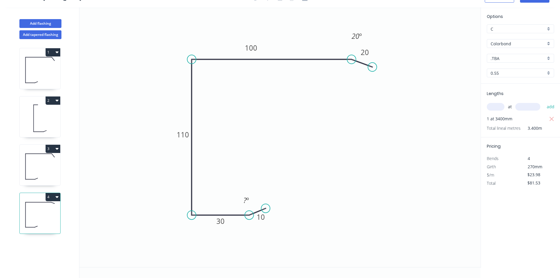
click at [373, 67] on circle at bounding box center [372, 67] width 9 height 9
click at [217, 81] on div "Show angle" at bounding box center [218, 80] width 59 height 12
click at [203, 69] on tspan "º" at bounding box center [203, 69] width 3 height 10
drag, startPoint x: 210, startPoint y: 73, endPoint x: 175, endPoint y: 34, distance: 51.6
click at [175, 34] on rect at bounding box center [167, 31] width 19 height 12
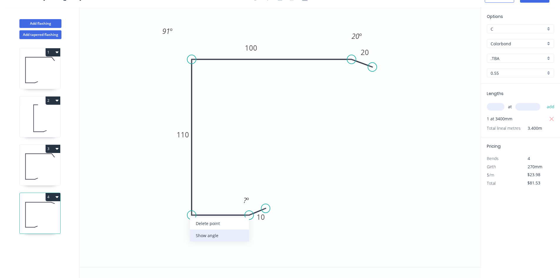
click at [207, 233] on div "Show angle" at bounding box center [219, 235] width 59 height 12
click at [203, 204] on tspan "º" at bounding box center [203, 204] width 3 height 10
drag, startPoint x: 209, startPoint y: 200, endPoint x: 164, endPoint y: 235, distance: 56.5
click at [164, 235] on rect at bounding box center [158, 240] width 19 height 12
click at [248, 199] on tspan "º" at bounding box center [247, 200] width 3 height 10
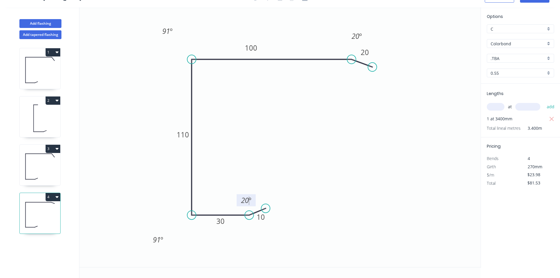
click at [251, 183] on icon "0 10 30 110 100 20 91 º 91 º 20 º 20 º" at bounding box center [280, 137] width 402 height 260
drag, startPoint x: 238, startPoint y: 197, endPoint x: 247, endPoint y: 240, distance: 43.7
click at [247, 240] on rect at bounding box center [255, 243] width 19 height 12
click at [359, 140] on icon "0 10 30 110 100 20 91 º 91 º 20 º 20 º" at bounding box center [280, 137] width 402 height 260
click at [512, 58] on input ".TBA" at bounding box center [518, 58] width 55 height 6
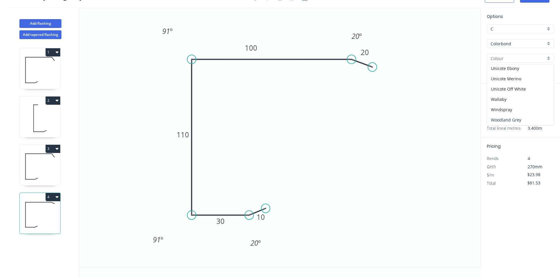
click at [524, 118] on div "Woodland Grey" at bounding box center [520, 120] width 67 height 10
click at [41, 169] on icon at bounding box center [40, 167] width 41 height 38
type input ".TBA"
type input "$110.31"
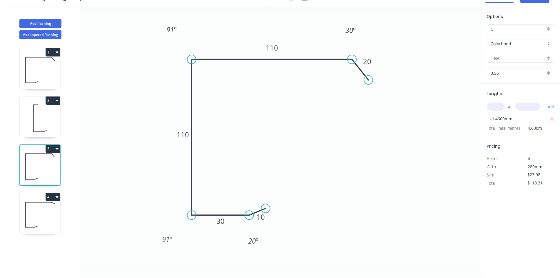
click at [519, 58] on input ".TBA" at bounding box center [518, 58] width 55 height 6
click at [517, 118] on div "Woodland Grey" at bounding box center [520, 120] width 67 height 10
click at [31, 111] on icon at bounding box center [40, 118] width 41 height 38
type input ".TBA"
type input "$15.41"
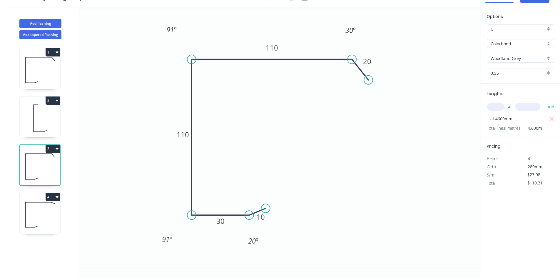
type input "$52.39"
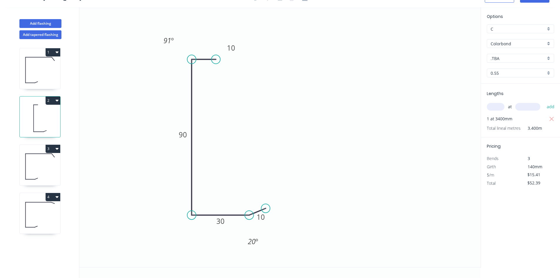
click at [517, 60] on input ".TBA" at bounding box center [518, 58] width 55 height 6
click at [518, 117] on div "Woodland Grey" at bounding box center [520, 120] width 67 height 10
type input "Woodland Grey"
click at [51, 76] on icon at bounding box center [40, 70] width 41 height 38
type input "$23.98"
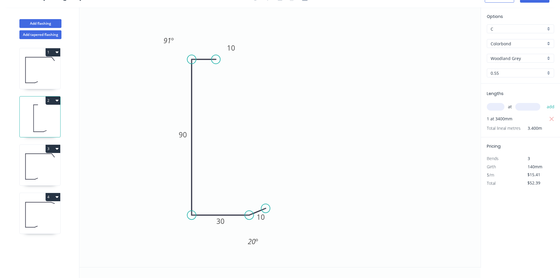
type input "$110.31"
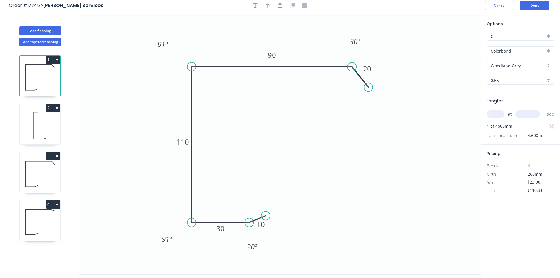
scroll to position [0, 0]
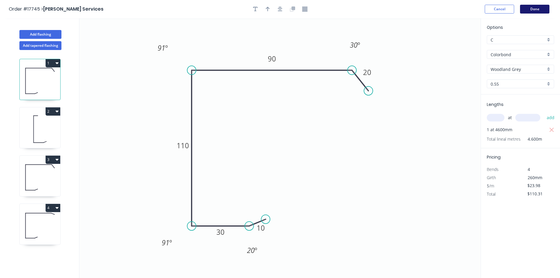
click at [533, 10] on button "Done" at bounding box center [534, 9] width 29 height 9
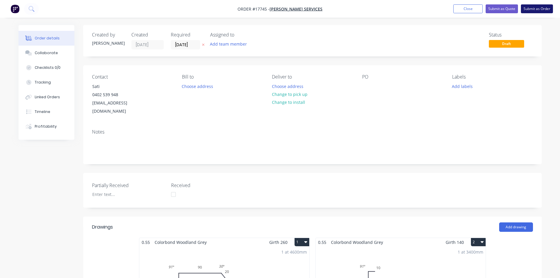
click at [542, 9] on button "Submit as Order" at bounding box center [537, 8] width 32 height 9
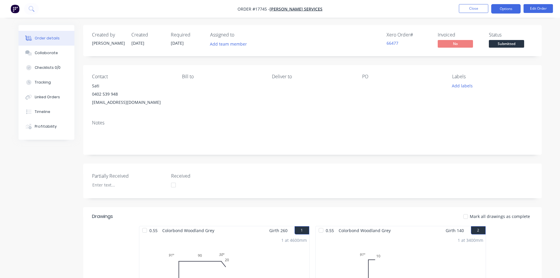
click at [509, 9] on button "Options" at bounding box center [506, 8] width 29 height 9
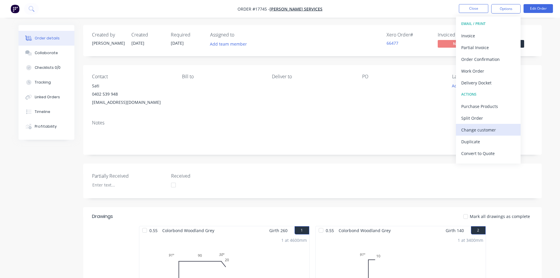
click at [481, 131] on div "Change customer" at bounding box center [489, 130] width 54 height 9
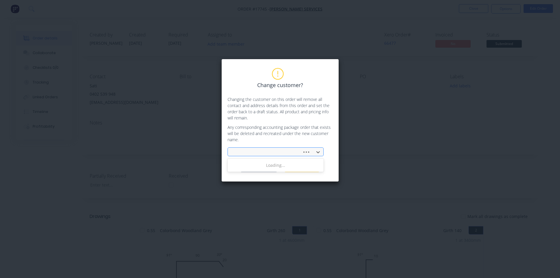
click at [249, 155] on div at bounding box center [266, 152] width 67 height 7
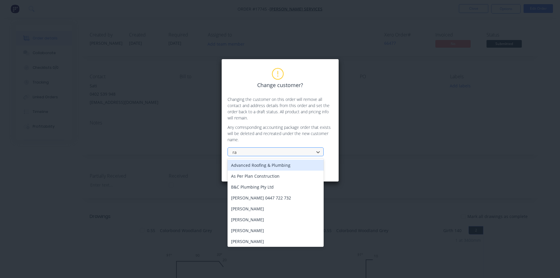
type input "r"
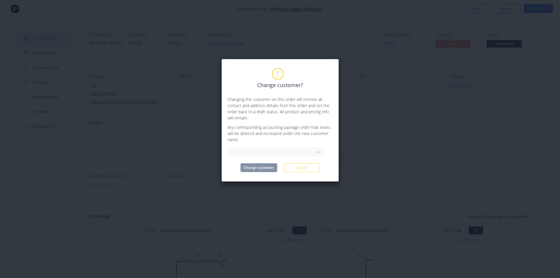
click at [269, 124] on div "Change customer? Changing the customer on this order will remove all contact an…" at bounding box center [280, 121] width 105 height 104
click at [245, 152] on div at bounding box center [272, 152] width 79 height 7
type input "cash"
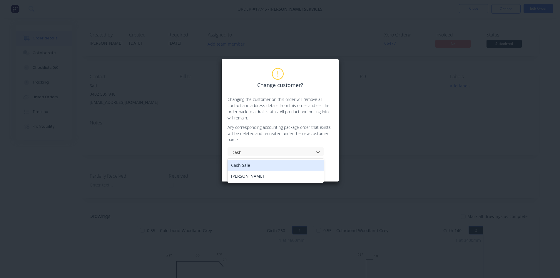
click at [250, 166] on div "Cash Sale" at bounding box center [276, 165] width 96 height 11
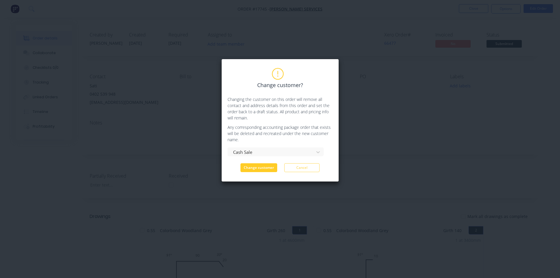
click at [262, 168] on button "Change customer" at bounding box center [259, 167] width 37 height 9
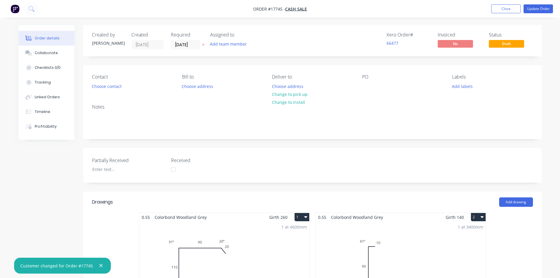
click at [100, 266] on icon "button" at bounding box center [101, 265] width 4 height 5
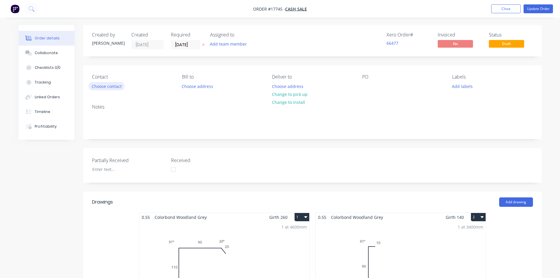
click at [107, 87] on button "Choose contact" at bounding box center [107, 86] width 36 height 8
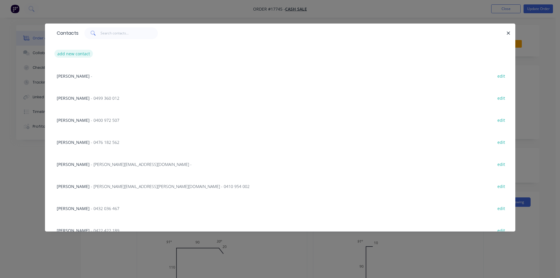
click at [74, 54] on button "add new contact" at bounding box center [73, 54] width 39 height 8
select select "AU"
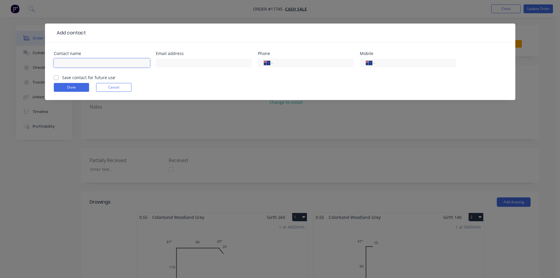
click at [66, 61] on input "text" at bounding box center [102, 63] width 96 height 9
type input "Gary"
click at [397, 62] on input "tel" at bounding box center [414, 63] width 71 height 7
type input "0431 528 648"
click at [62, 76] on label "Save contact for future use" at bounding box center [88, 77] width 53 height 6
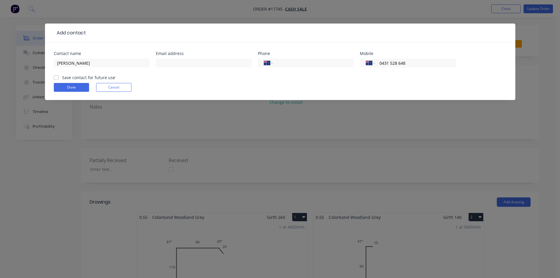
click at [58, 76] on input "Save contact for future use" at bounding box center [56, 77] width 5 height 6
checkbox input "true"
click at [64, 86] on button "Done" at bounding box center [71, 87] width 35 height 9
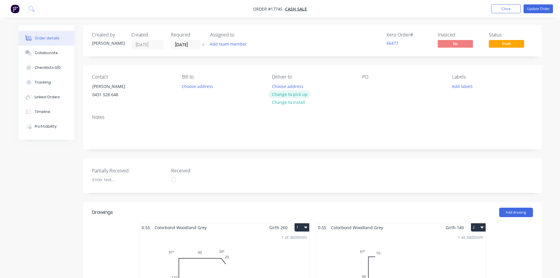
click at [300, 95] on button "Change to pick up" at bounding box center [290, 94] width 42 height 8
click at [356, 84] on div "Contact Gary 0431 528 648 Bill to Choose address Pick up Change to delivery Cha…" at bounding box center [312, 87] width 459 height 44
click at [362, 89] on div at bounding box center [366, 86] width 9 height 9
click at [334, 114] on div "Notes" at bounding box center [312, 129] width 459 height 39
click at [537, 9] on button "Update Order" at bounding box center [538, 8] width 29 height 9
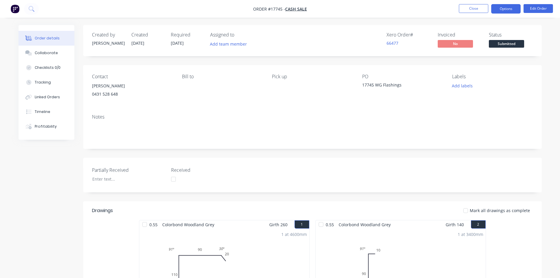
click at [509, 8] on button "Options" at bounding box center [506, 8] width 29 height 9
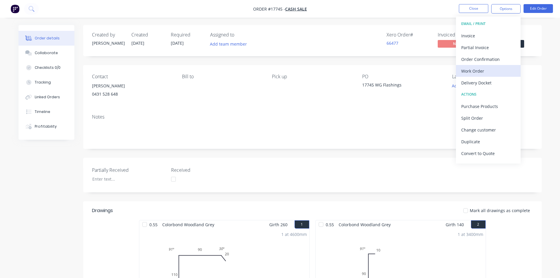
click at [488, 69] on div "Work Order" at bounding box center [489, 71] width 54 height 9
click at [486, 70] on div "Custom" at bounding box center [489, 71] width 54 height 9
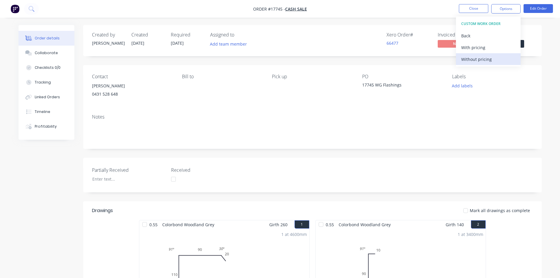
click at [489, 60] on div "Without pricing" at bounding box center [489, 59] width 54 height 9
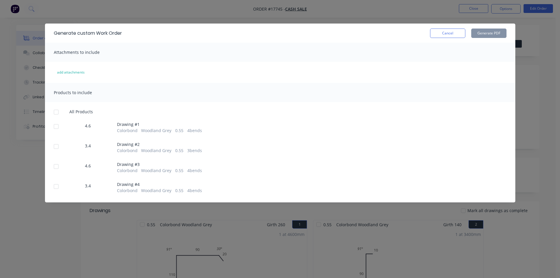
click at [55, 112] on div at bounding box center [56, 112] width 12 height 12
click at [486, 29] on button "Generate PDF" at bounding box center [489, 33] width 35 height 9
click at [446, 34] on button "Cancel" at bounding box center [447, 33] width 35 height 9
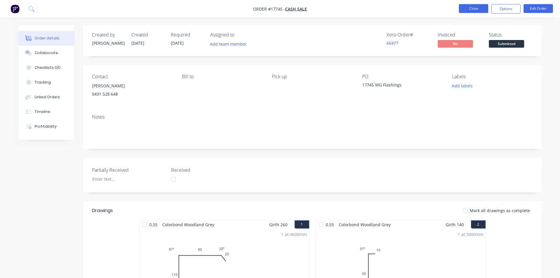
click at [474, 10] on button "Close" at bounding box center [473, 8] width 29 height 9
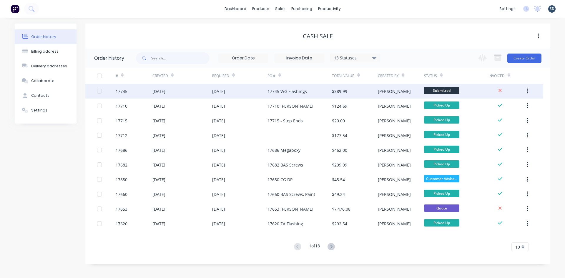
click at [254, 91] on div "[DATE]" at bounding box center [239, 91] width 55 height 15
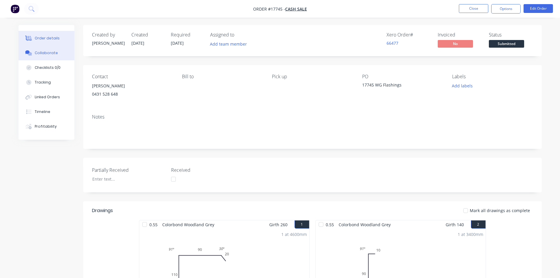
click at [52, 54] on div "Collaborate" at bounding box center [46, 52] width 23 height 5
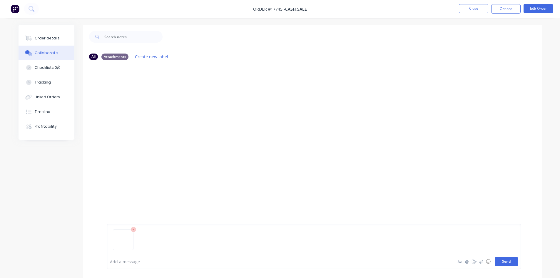
click at [510, 263] on button "Send" at bounding box center [506, 261] width 23 height 9
click at [48, 41] on button "Order details" at bounding box center [47, 38] width 56 height 15
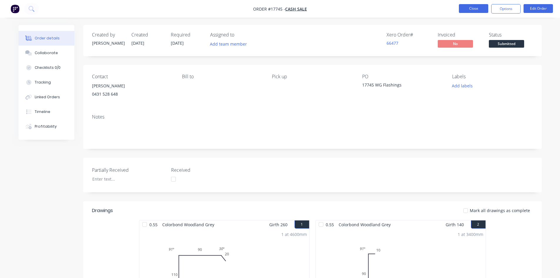
click at [478, 9] on button "Close" at bounding box center [473, 8] width 29 height 9
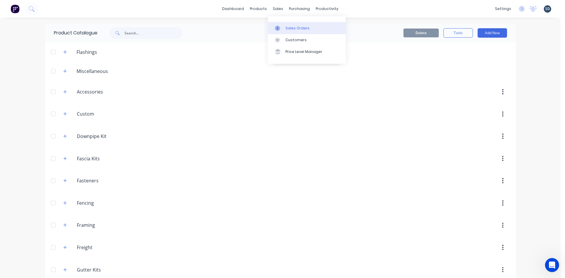
click at [302, 30] on div "Sales Orders" at bounding box center [297, 28] width 24 height 5
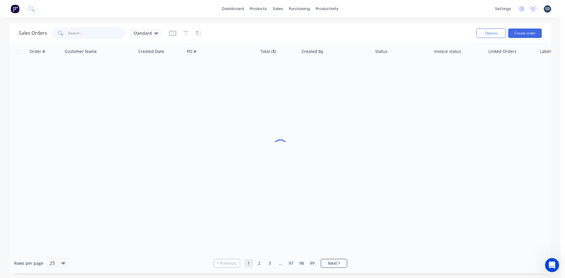
click at [106, 37] on input "text" at bounding box center [96, 33] width 57 height 12
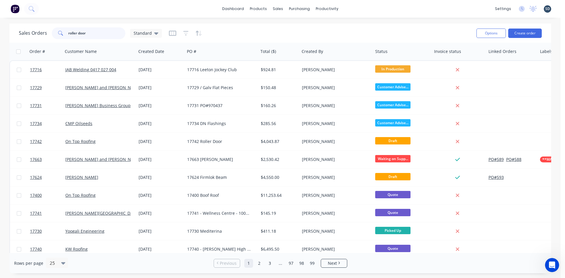
type input "roller door"
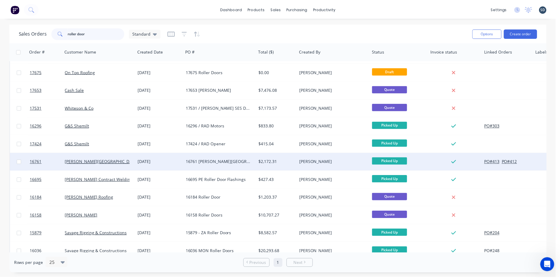
scroll to position [29, 0]
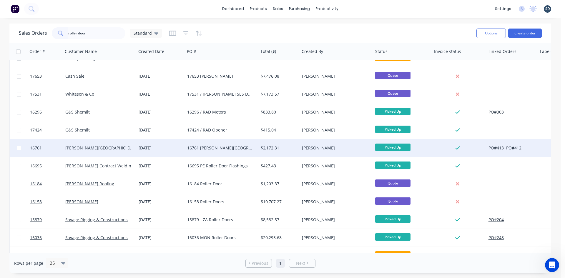
click at [243, 150] on div "16761 [PERSON_NAME][GEOGRAPHIC_DATA]" at bounding box center [219, 148] width 65 height 6
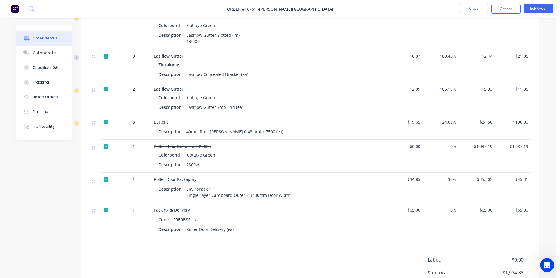
scroll to position [441, 0]
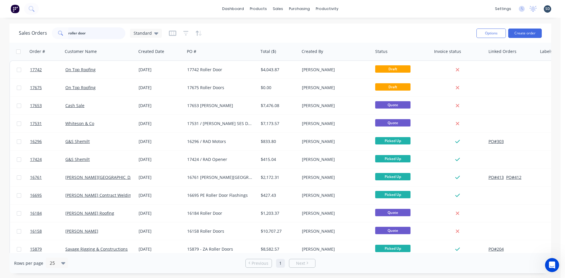
click at [88, 34] on input "roller door" at bounding box center [96, 33] width 57 height 12
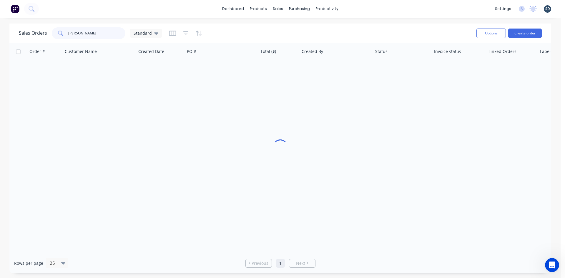
type input "[PERSON_NAME]"
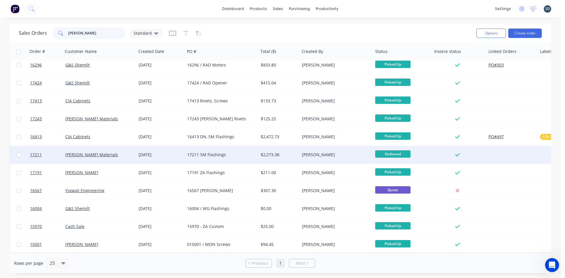
scroll to position [8, 0]
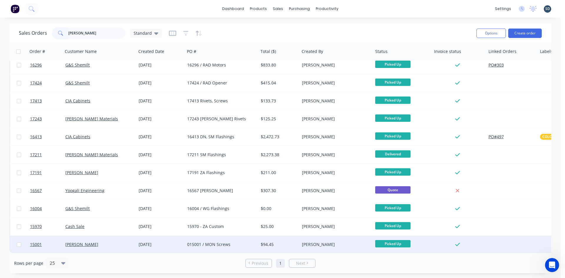
click at [171, 243] on div "[DATE]" at bounding box center [161, 244] width 44 height 6
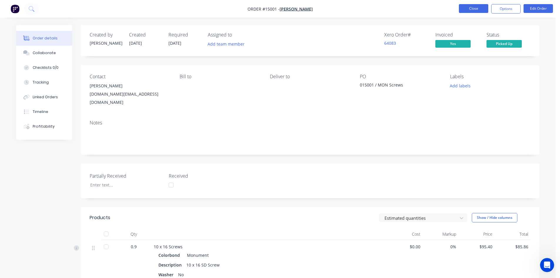
click at [479, 6] on button "Close" at bounding box center [473, 8] width 29 height 9
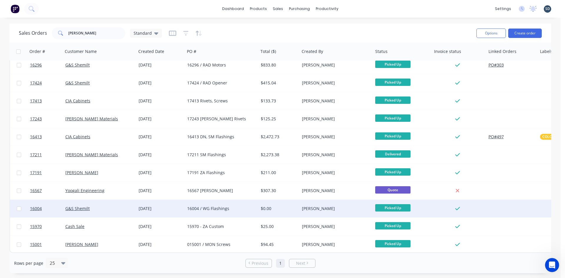
scroll to position [8, 0]
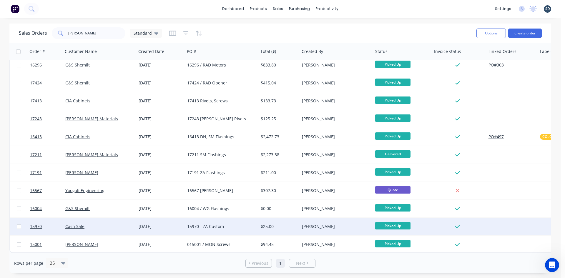
click at [112, 224] on div "Cash Sale" at bounding box center [97, 227] width 65 height 6
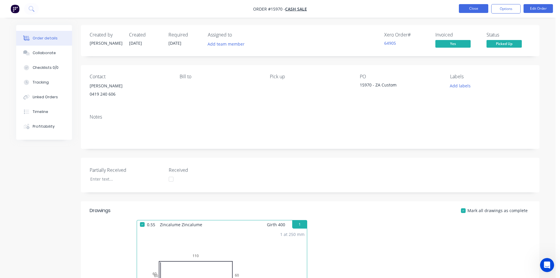
click at [465, 8] on button "Close" at bounding box center [473, 8] width 29 height 9
